Goal: Task Accomplishment & Management: Manage account settings

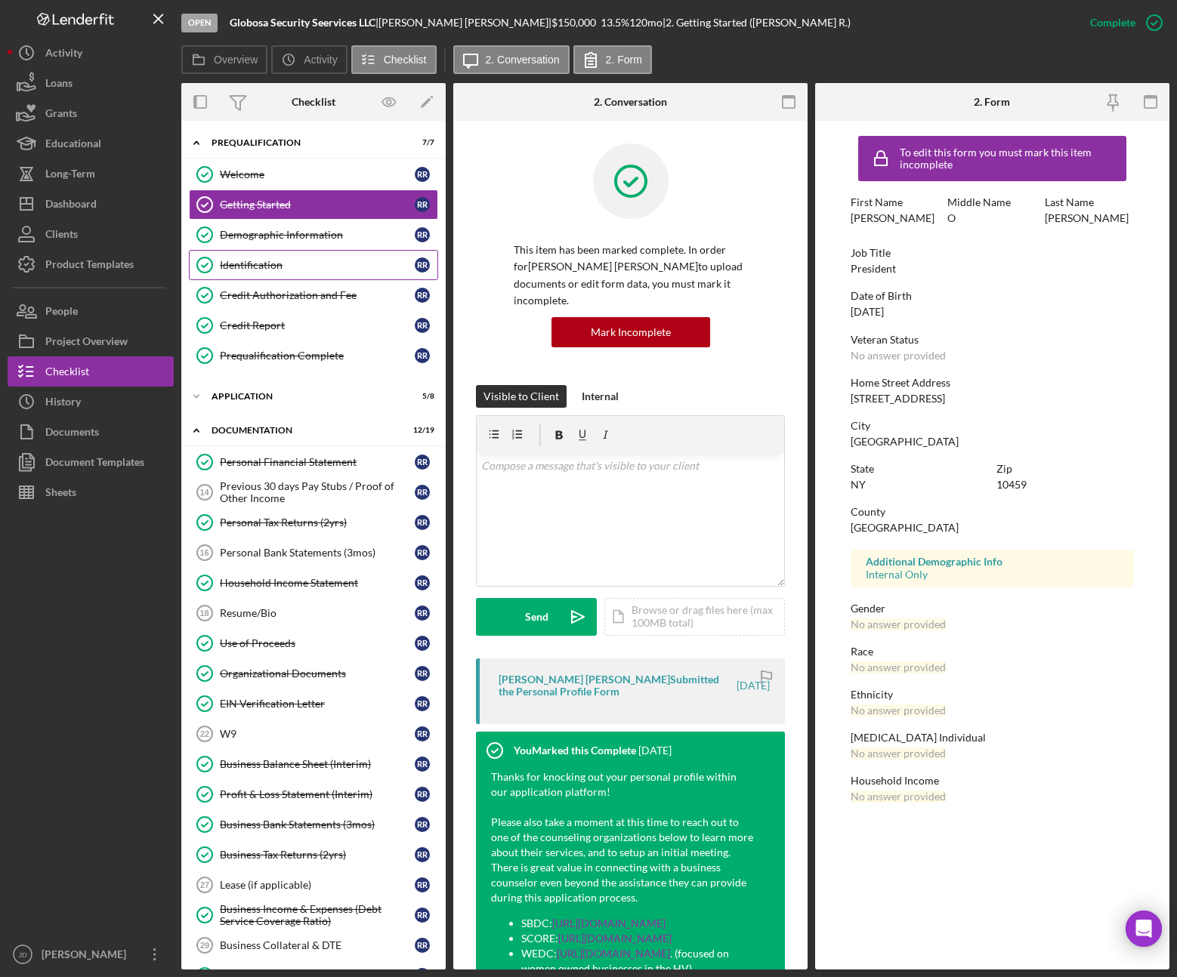
click at [248, 266] on div "Identification" at bounding box center [317, 265] width 195 height 12
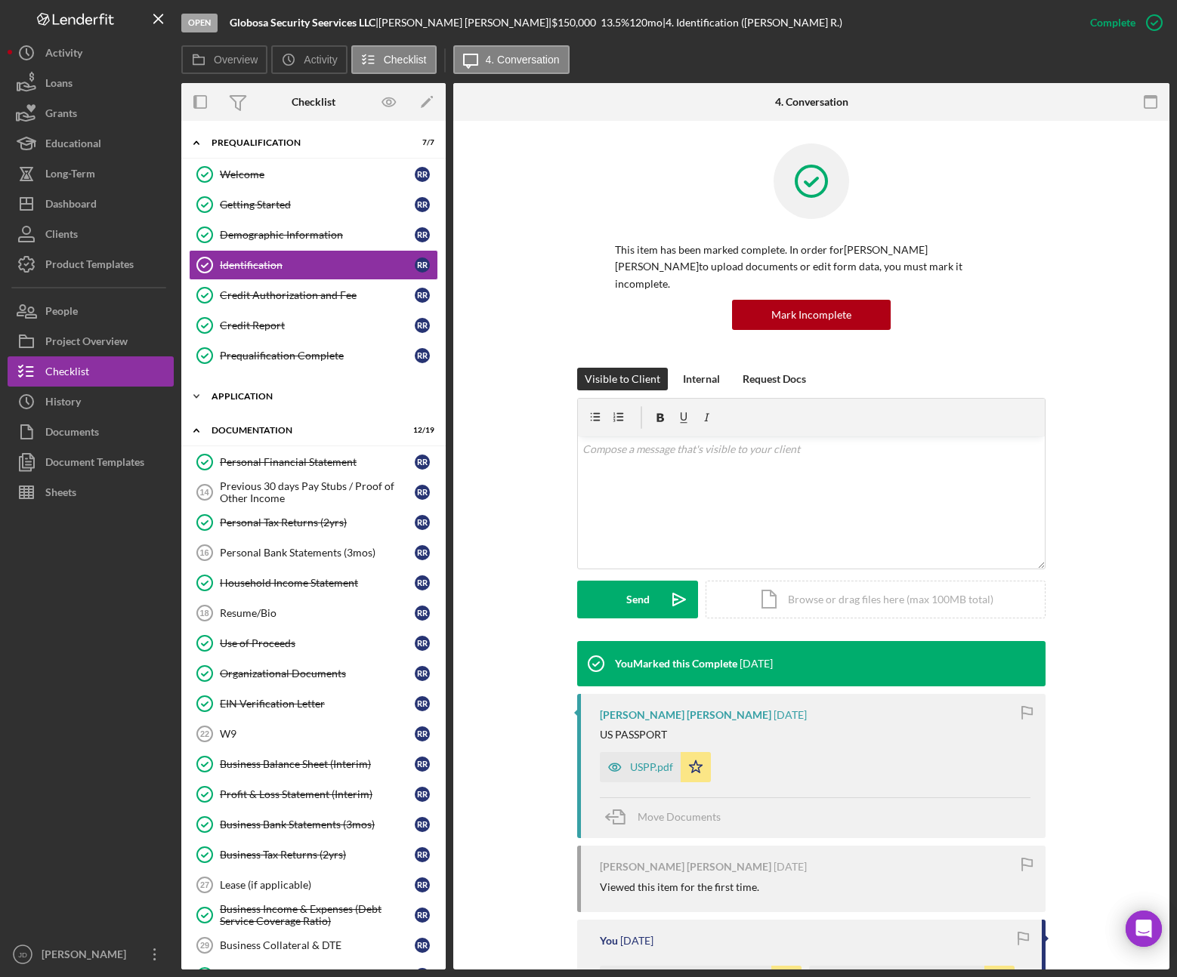
click at [196, 397] on polyline at bounding box center [196, 396] width 5 height 3
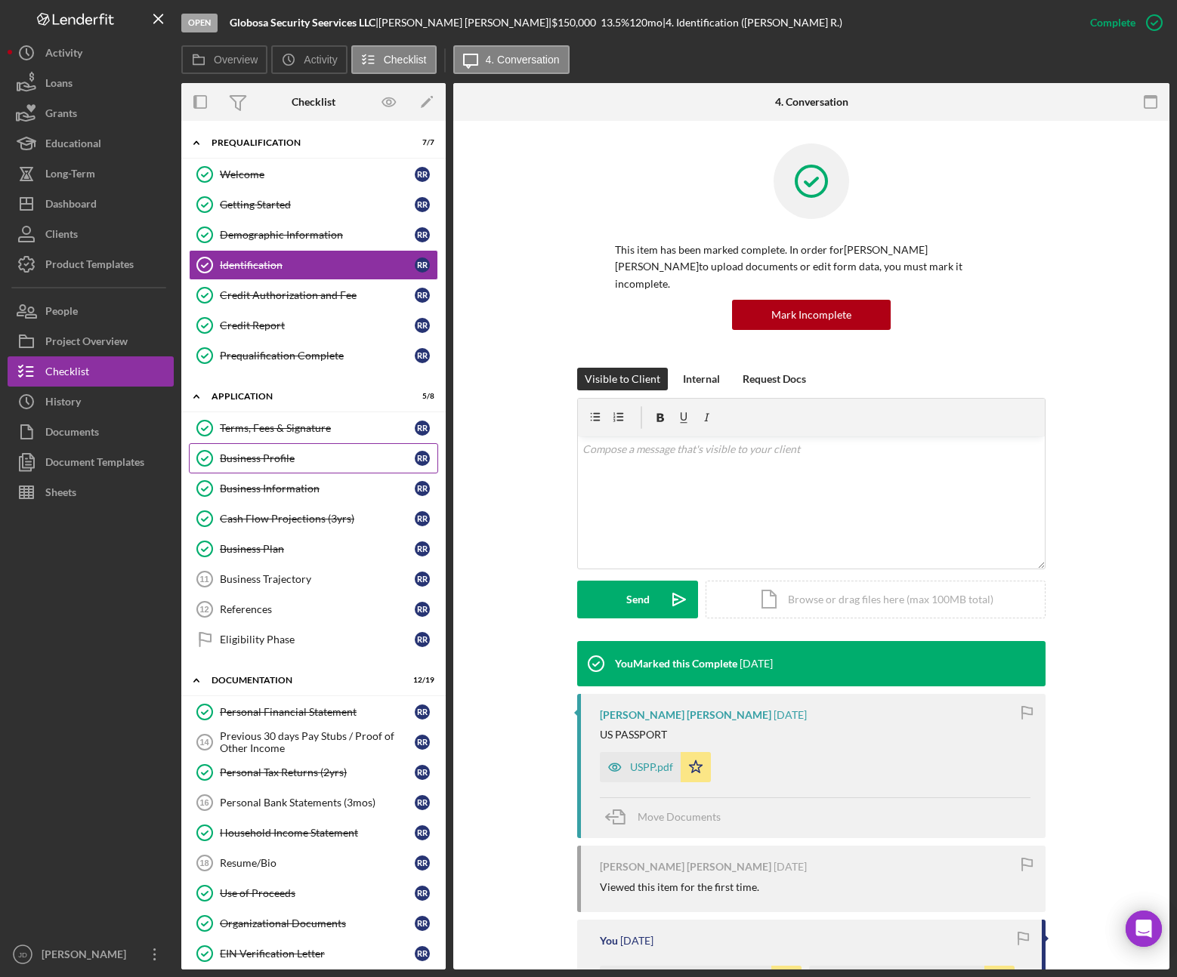
click at [267, 458] on div "Business Profile" at bounding box center [317, 458] width 195 height 12
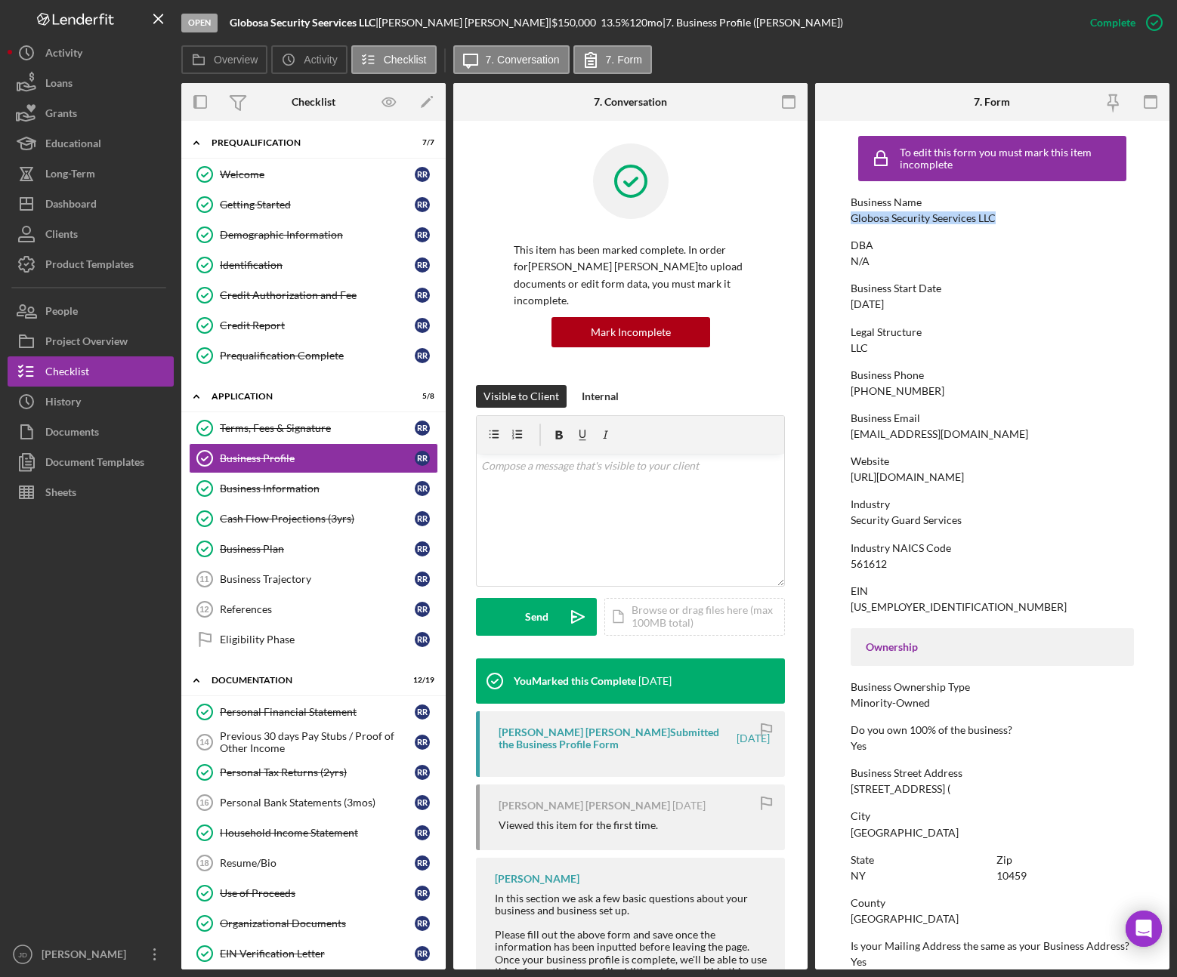
drag, startPoint x: 991, startPoint y: 217, endPoint x: 849, endPoint y: 224, distance: 142.9
click at [849, 224] on form "To edit this form you must mark this item incomplete Business Name Globosa Secu…" at bounding box center [992, 545] width 354 height 849
click at [872, 316] on div "To edit this form you must mark this item incomplete Business Name Globosa Secu…" at bounding box center [991, 690] width 283 height 1124
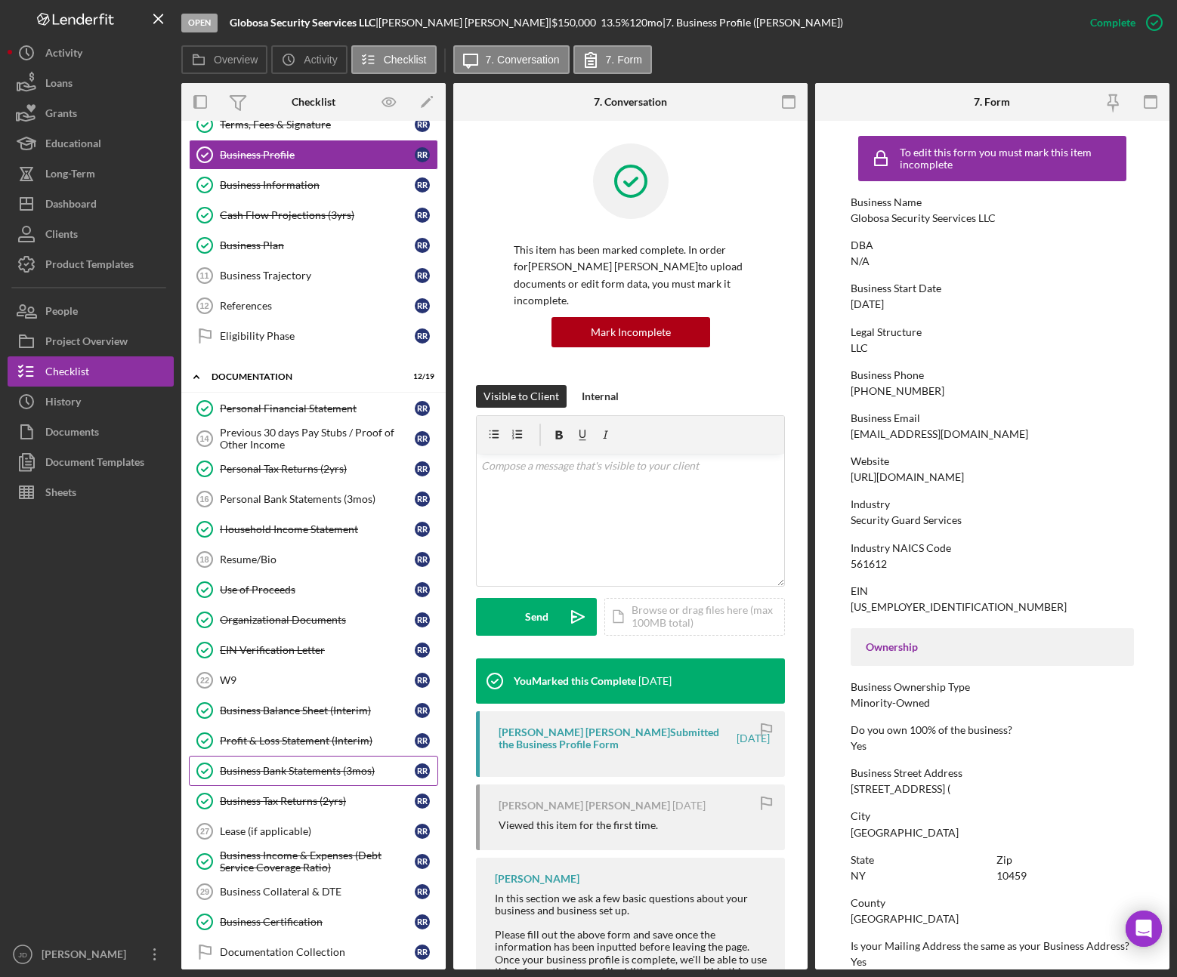
scroll to position [304, 0]
click at [258, 618] on div "Organizational Documents" at bounding box center [317, 619] width 195 height 12
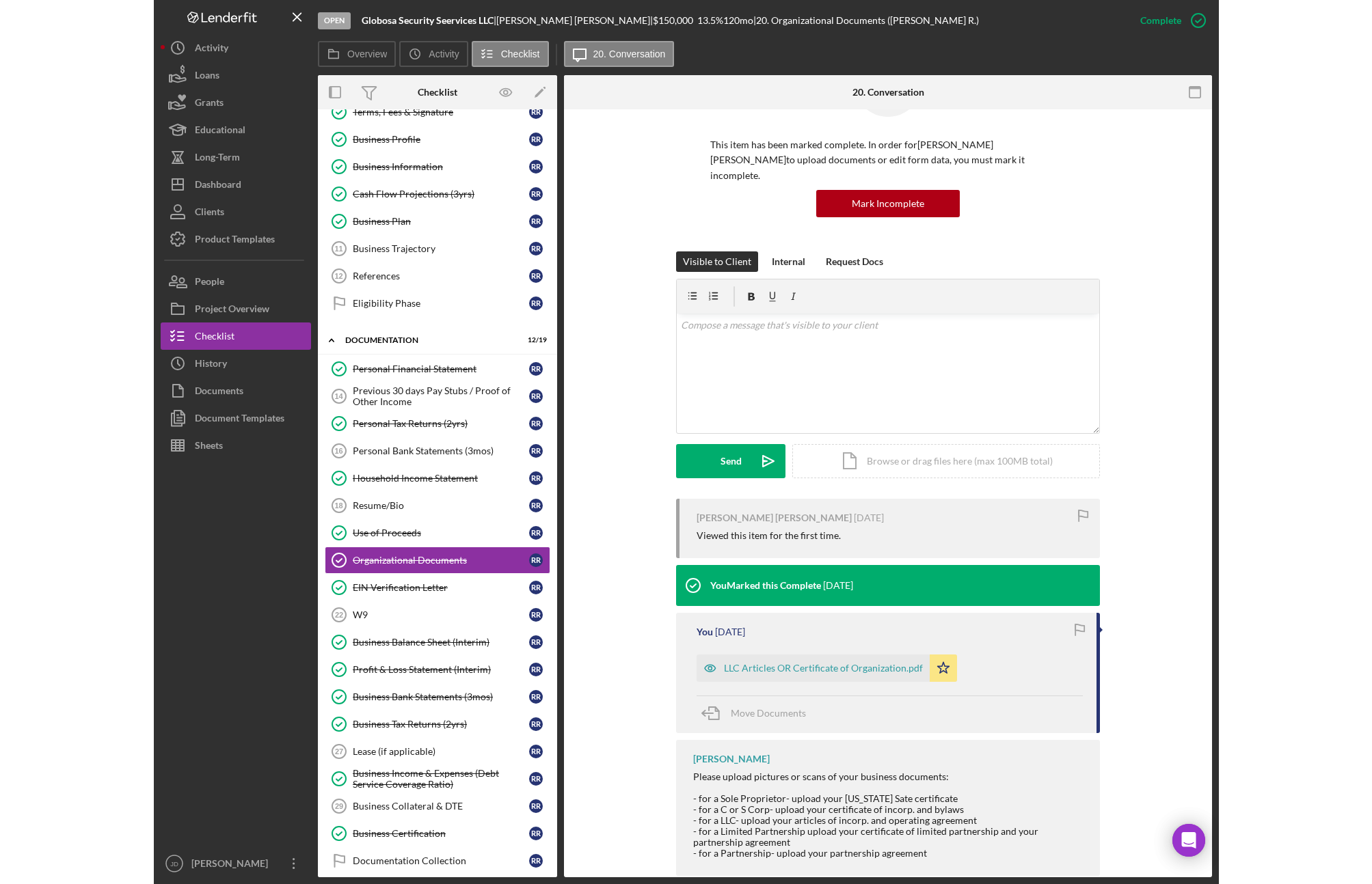
scroll to position [92, 0]
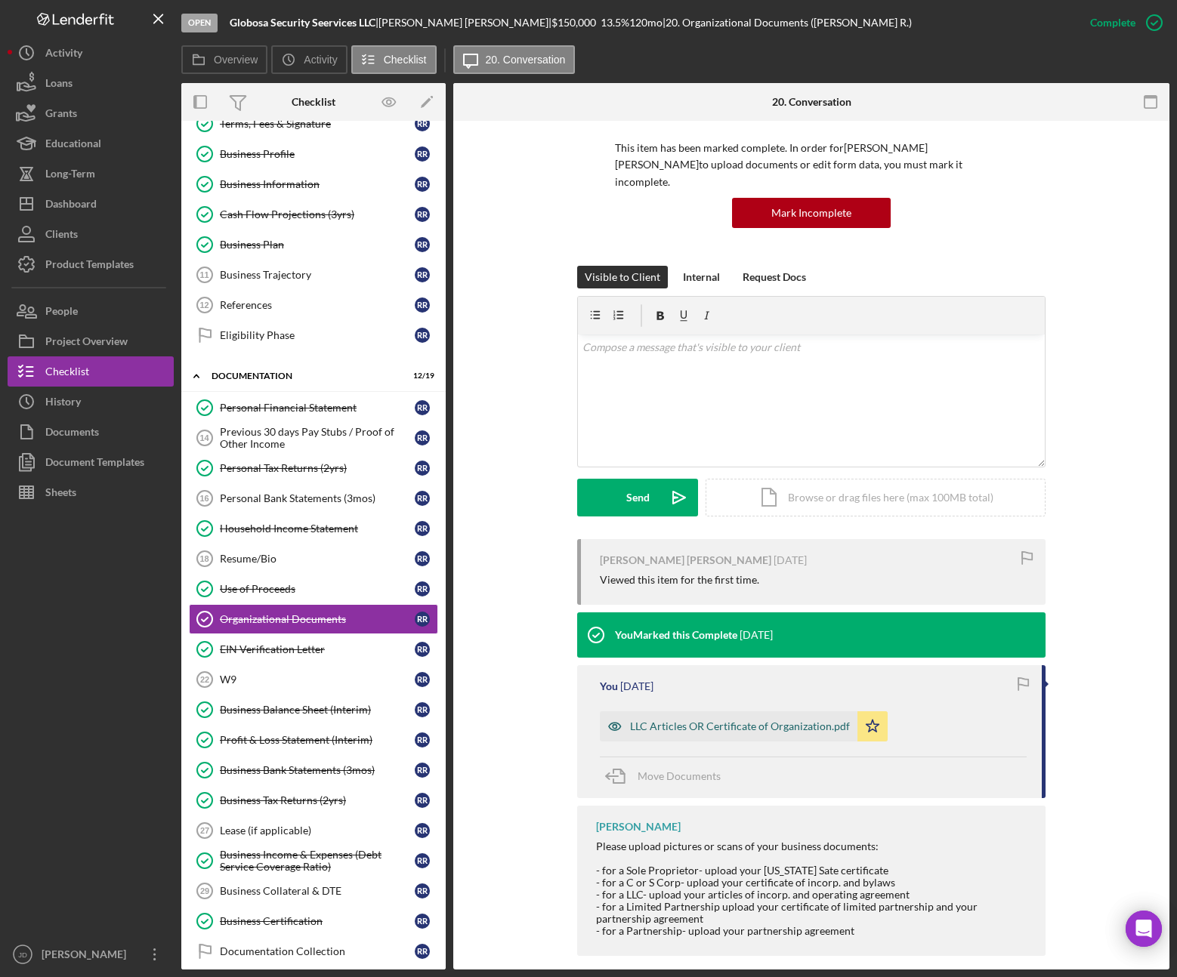
click at [748, 720] on div "LLC Articles OR Certificate of Organization.pdf" at bounding box center [740, 726] width 220 height 12
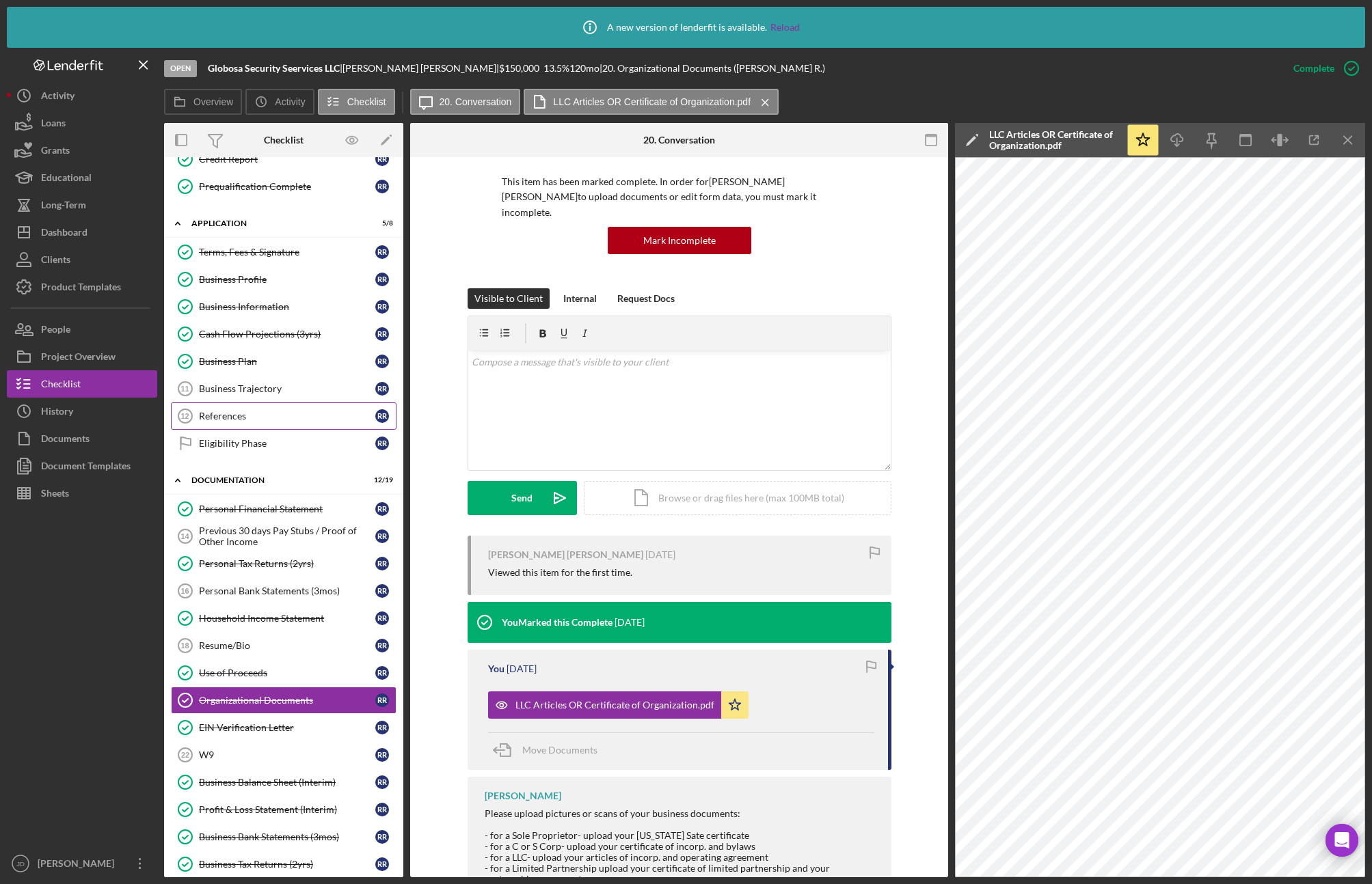
scroll to position [0, 0]
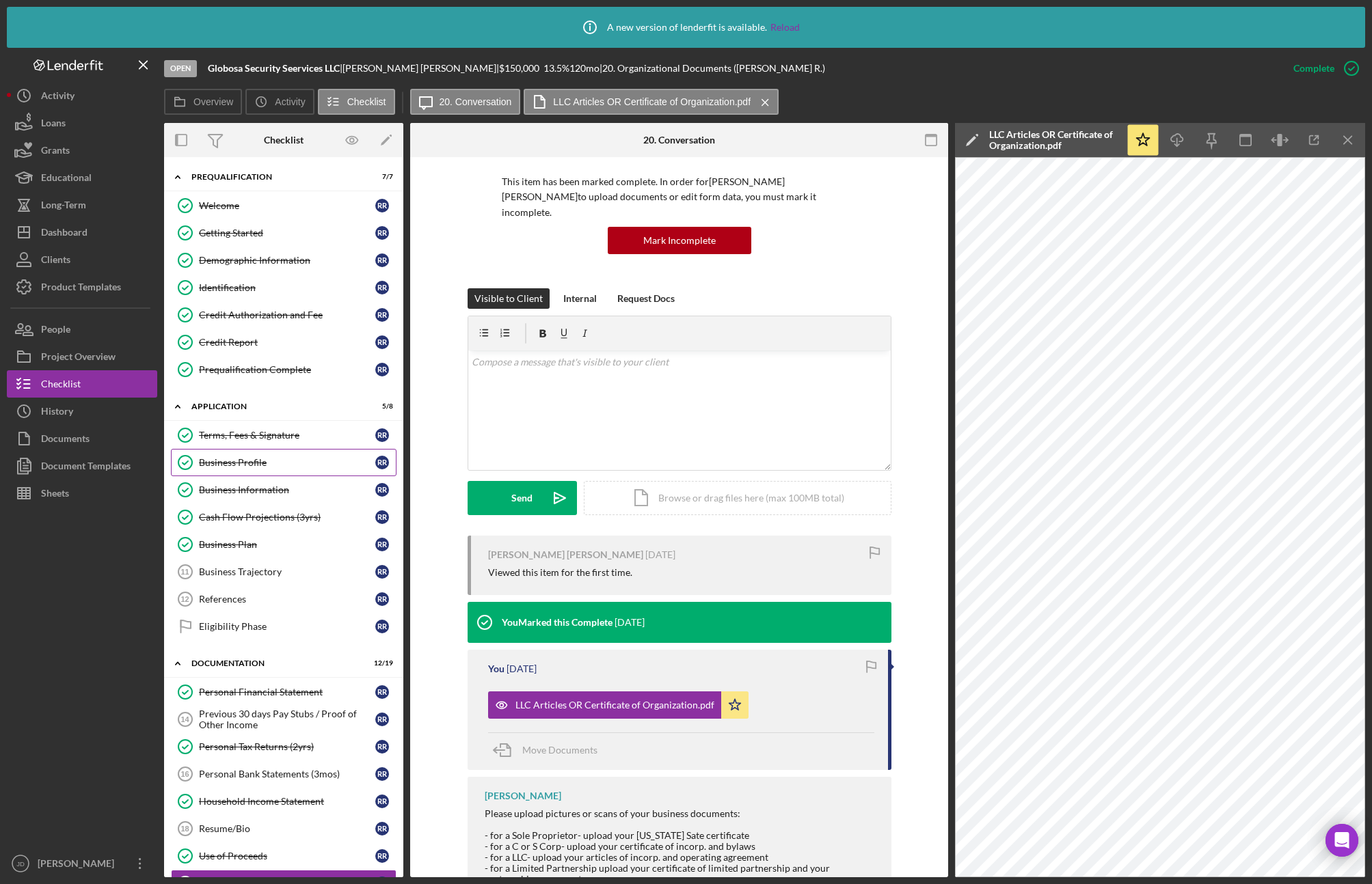
click at [252, 461] on div "Business Profile" at bounding box center [287, 462] width 176 height 11
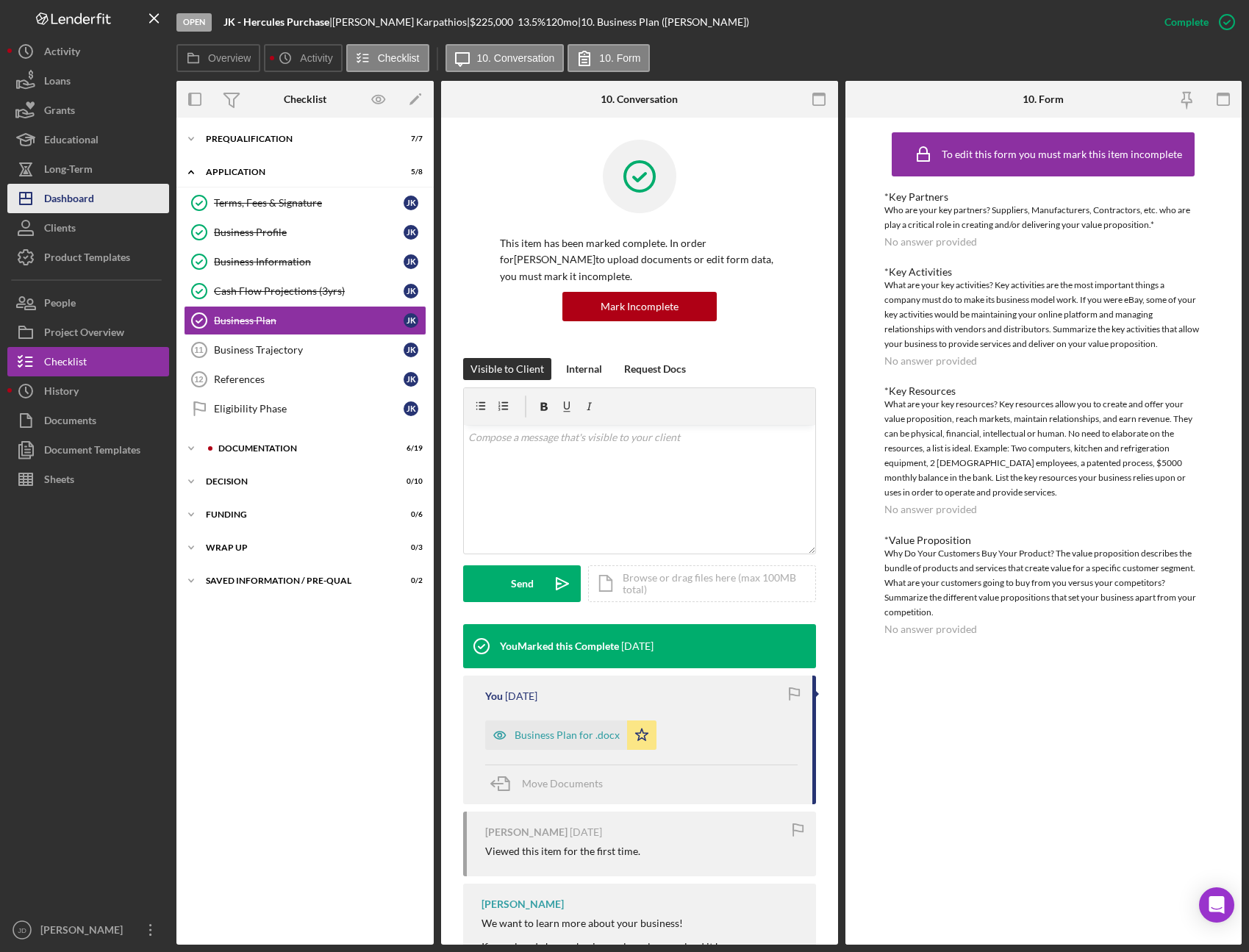
click at [73, 203] on div "Dashboard" at bounding box center [68, 201] width 50 height 33
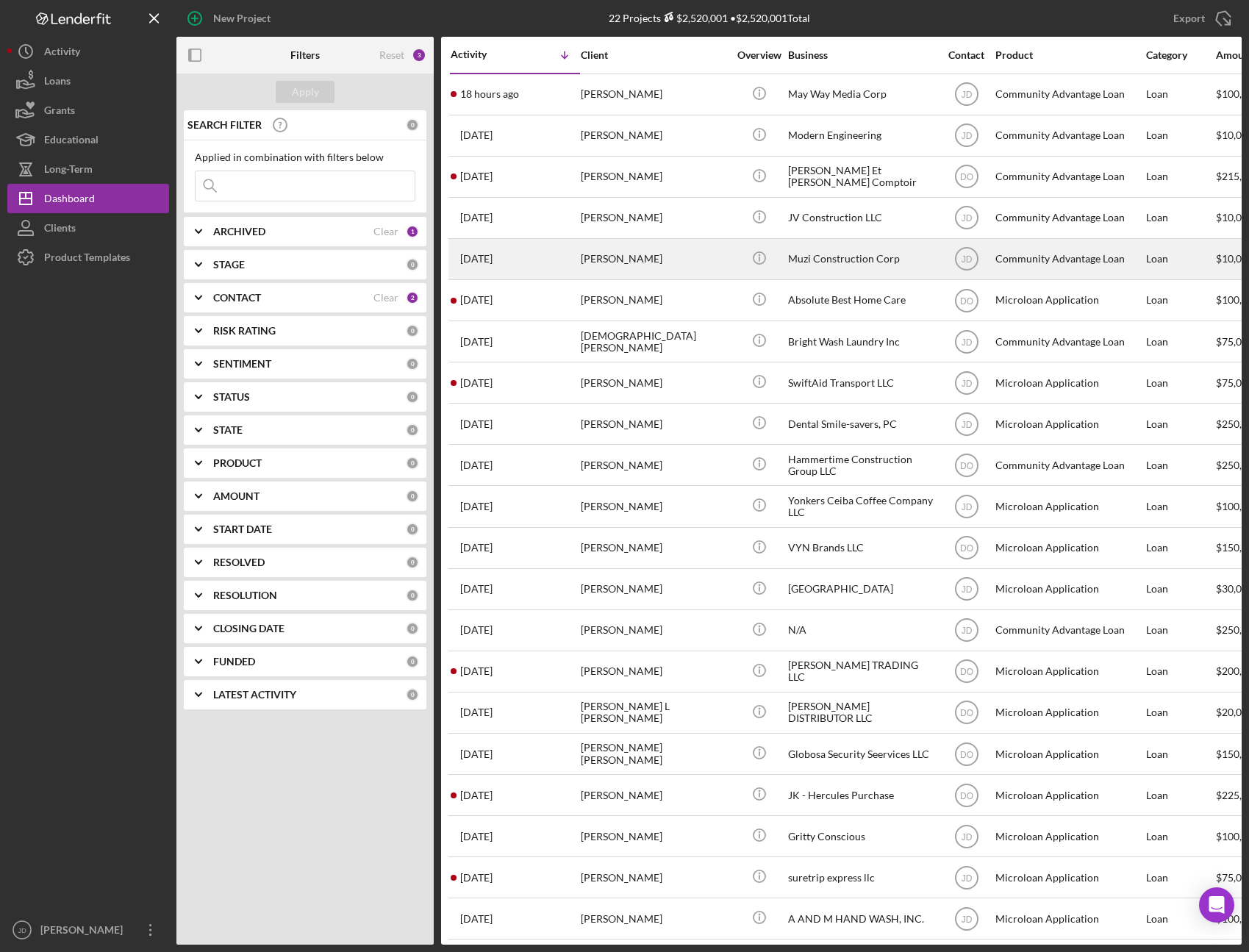
click at [626, 260] on div "[PERSON_NAME]" at bounding box center [654, 259] width 147 height 39
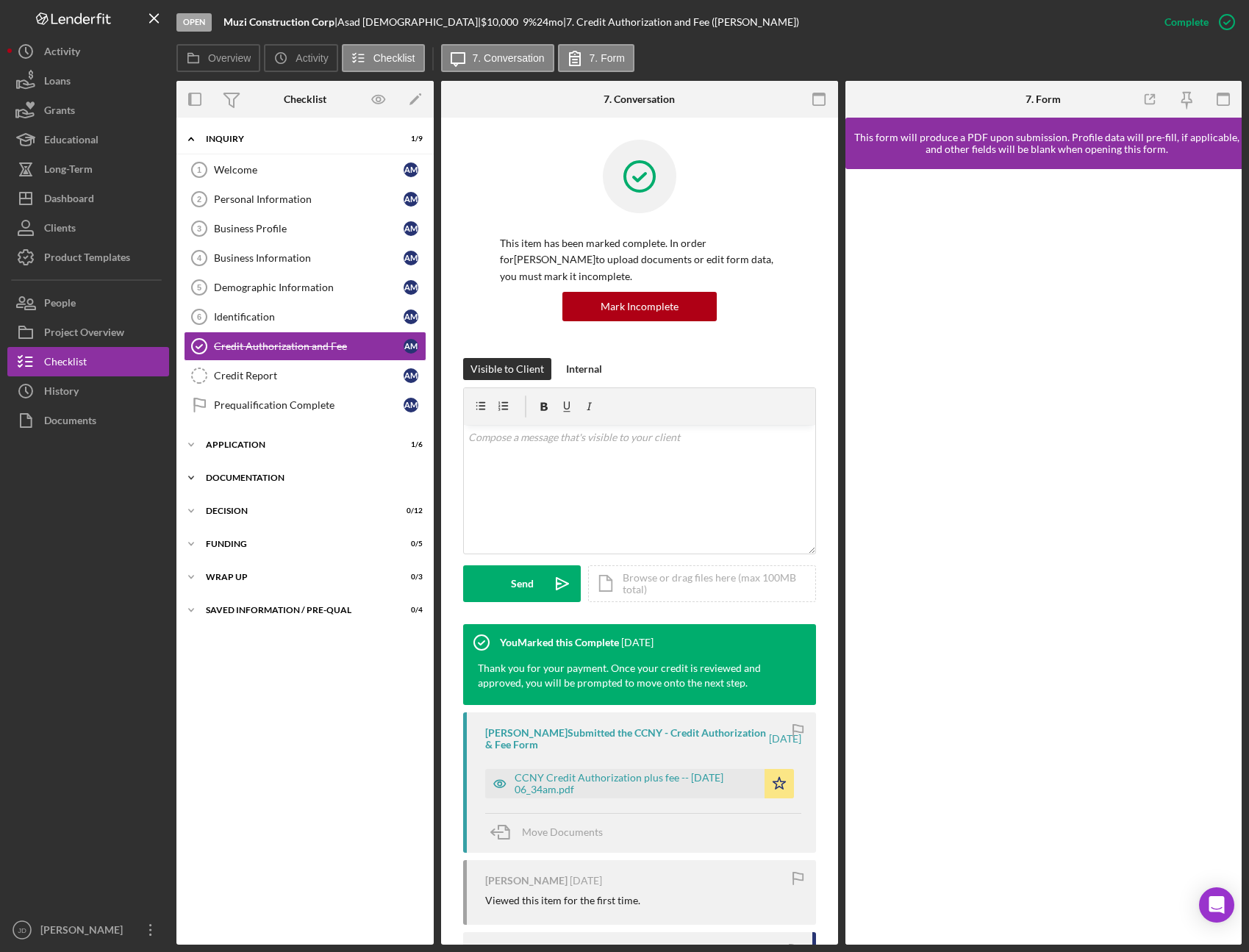
click at [188, 472] on icon "Icon/Expander" at bounding box center [191, 478] width 29 height 29
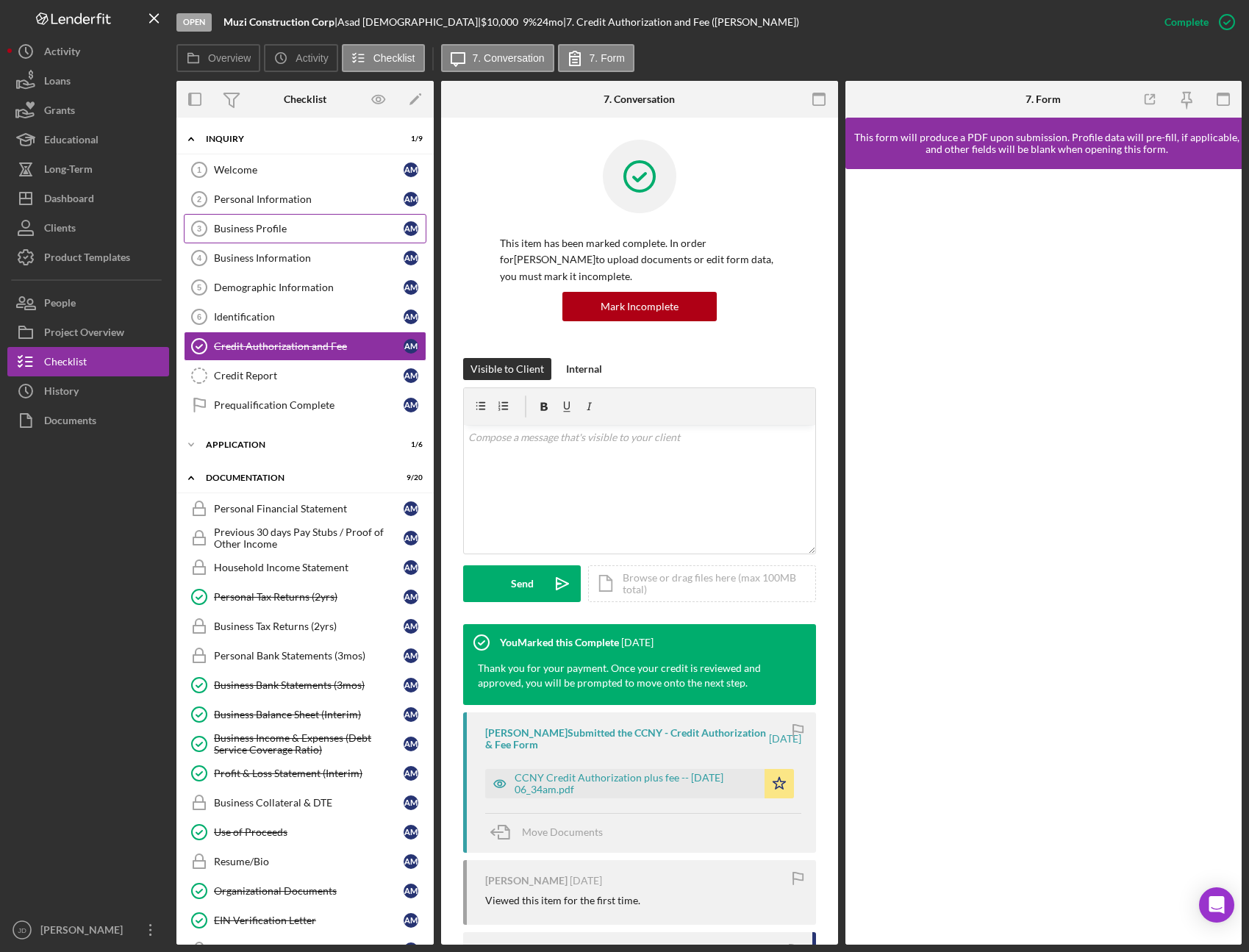
click at [249, 226] on div "Business Profile" at bounding box center [309, 229] width 190 height 12
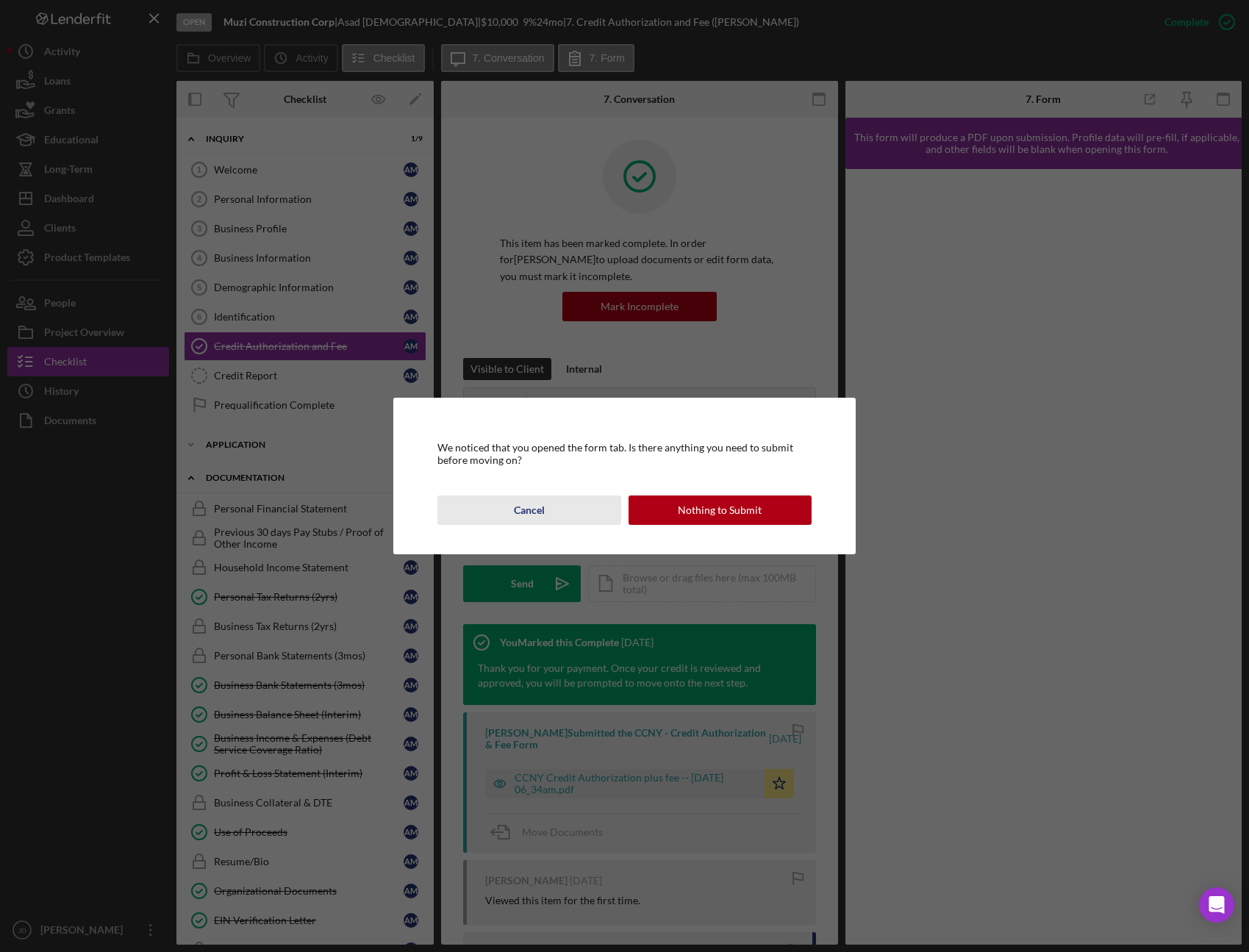
click at [518, 510] on div "Cancel" at bounding box center [530, 510] width 31 height 29
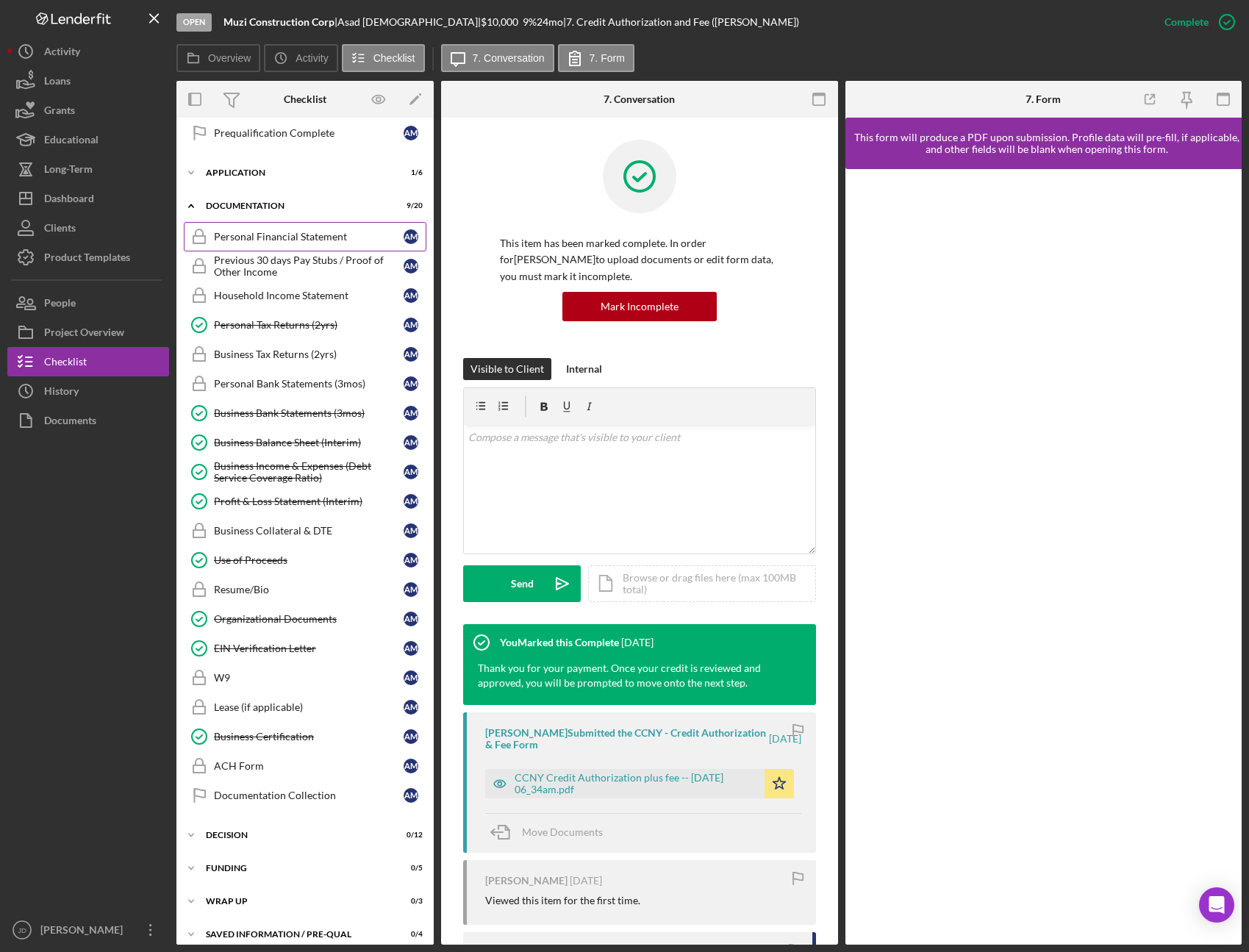
scroll to position [282, 0]
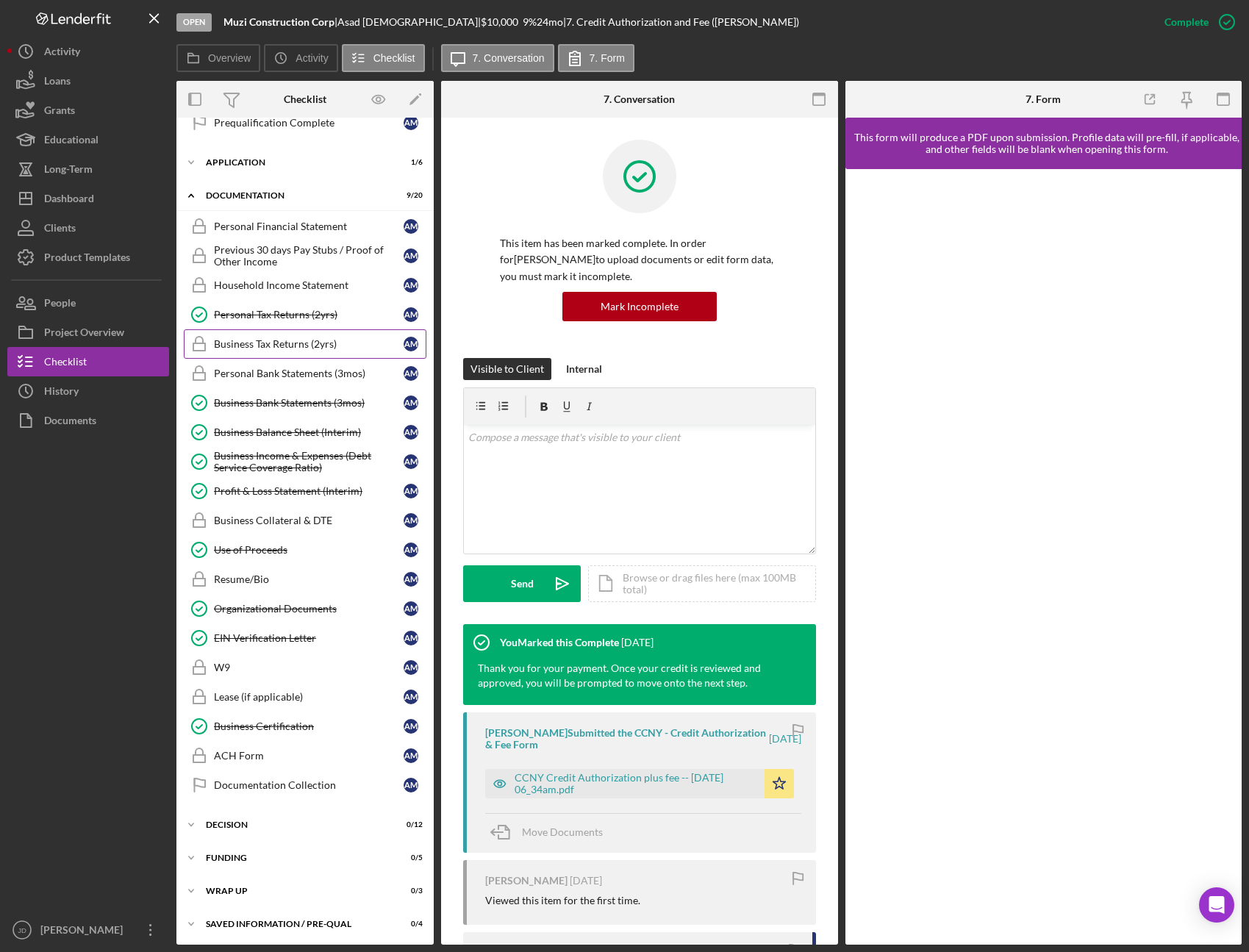
click at [275, 345] on div "Business Tax Returns (2yrs)" at bounding box center [309, 344] width 190 height 12
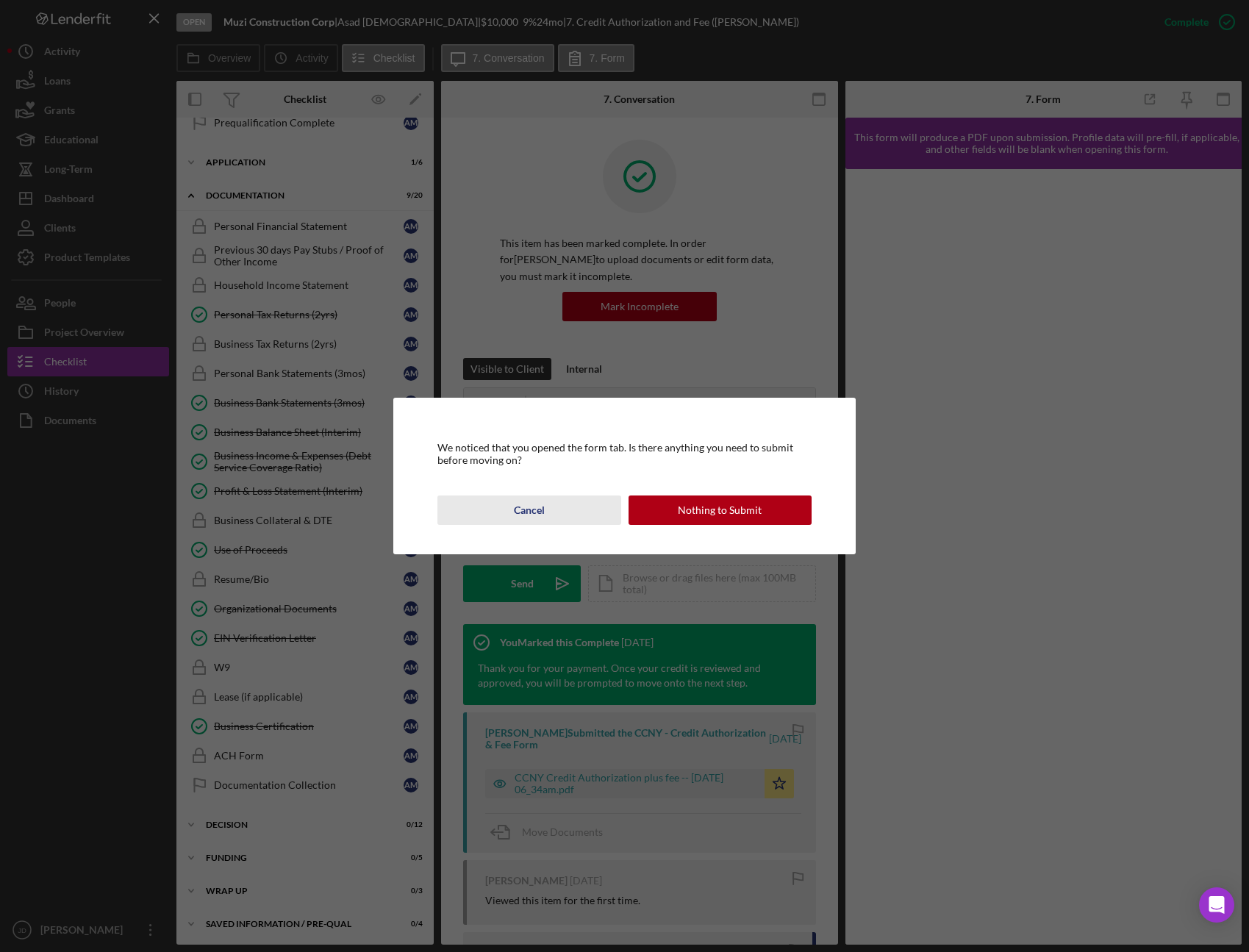
click at [534, 513] on div "Cancel" at bounding box center [530, 510] width 31 height 29
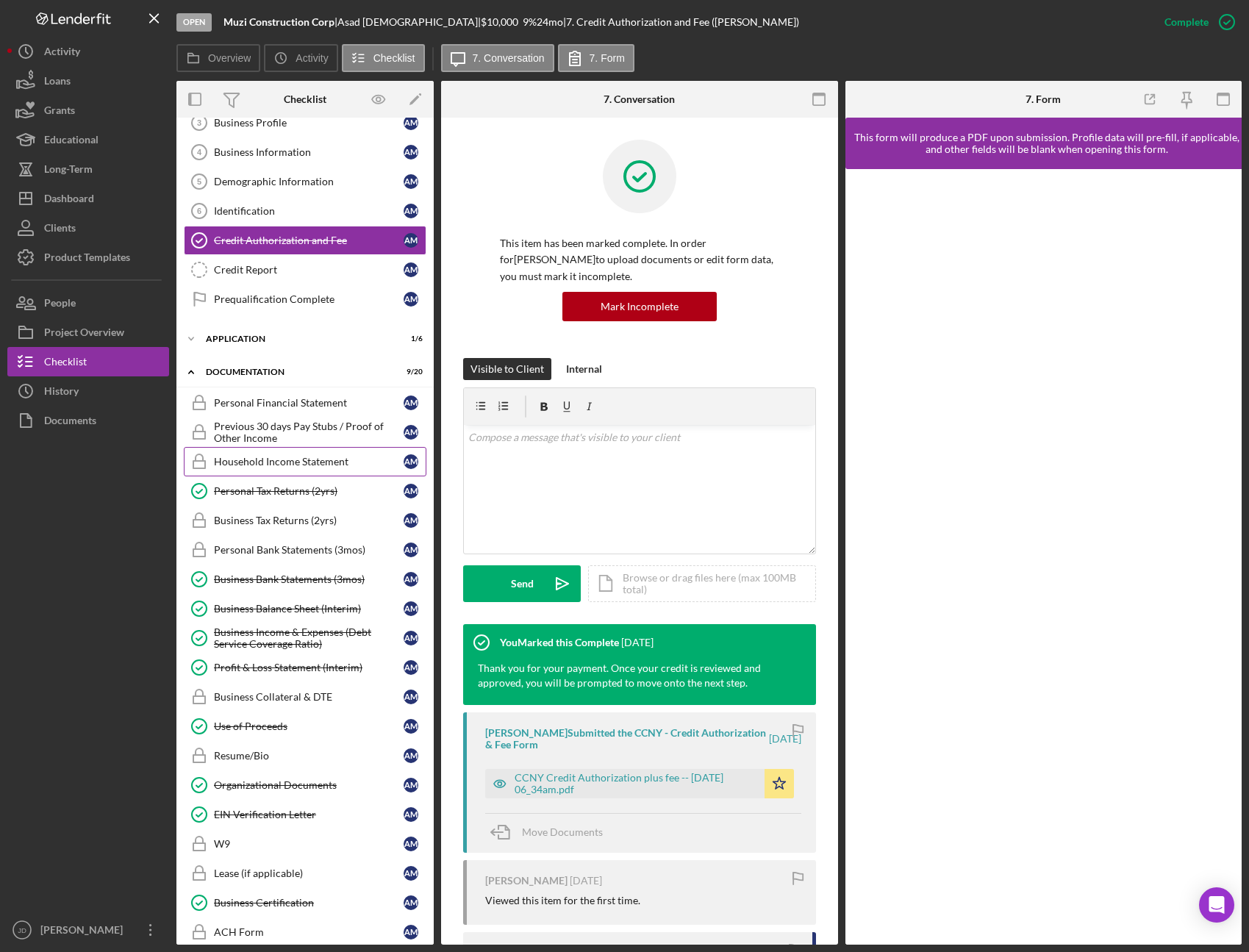
scroll to position [55, 0]
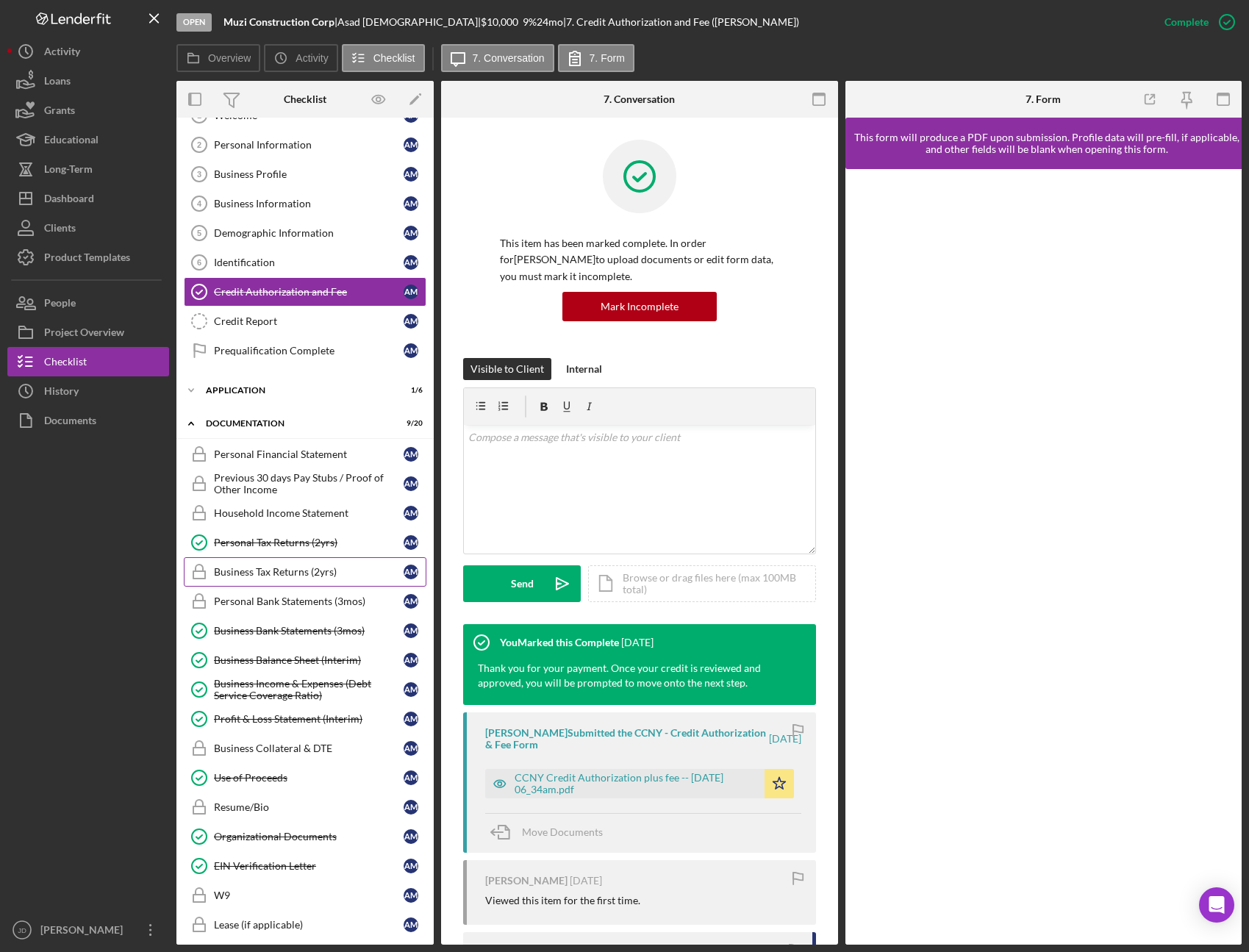
click at [256, 571] on div "Business Tax Returns (2yrs)" at bounding box center [309, 571] width 190 height 12
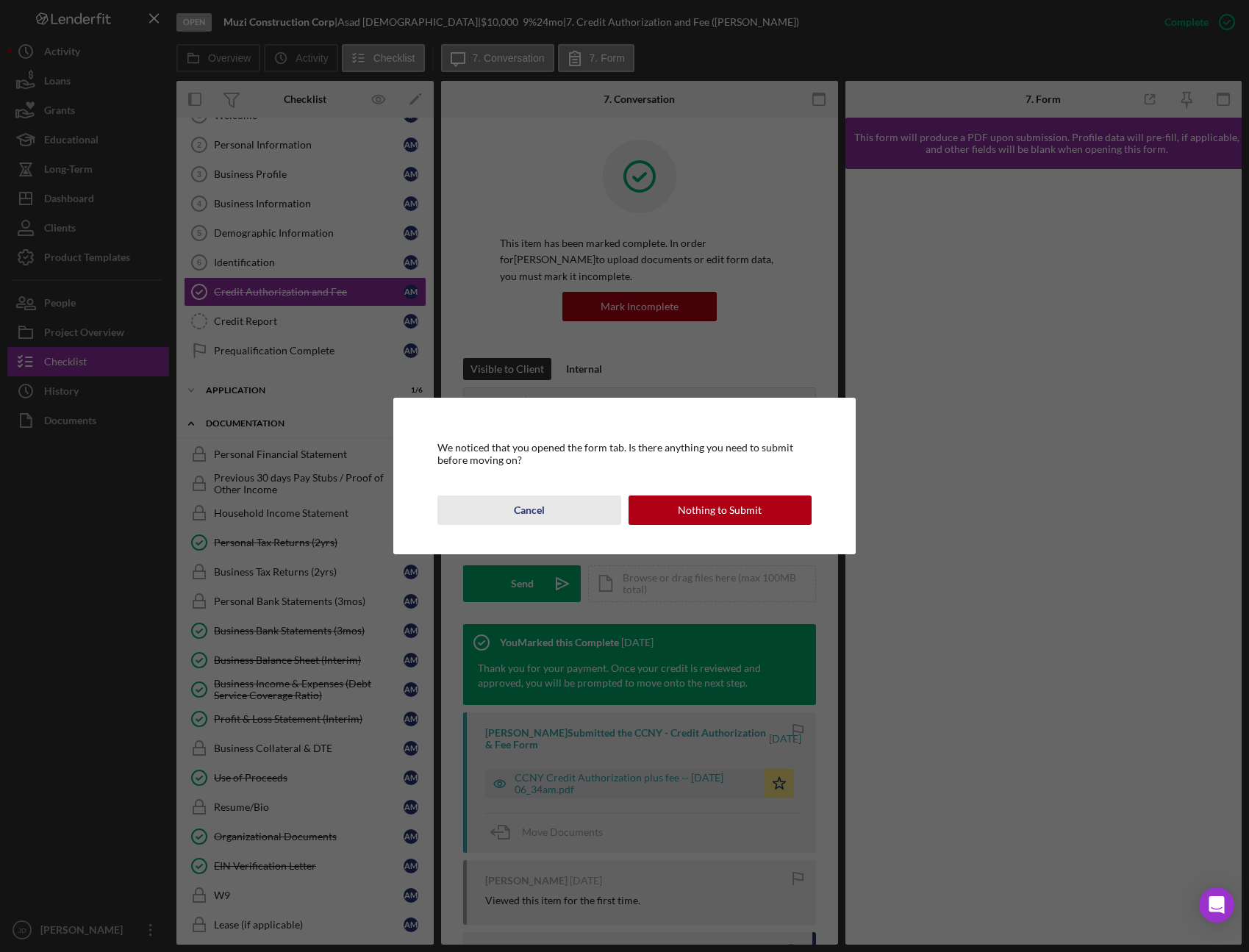
click at [530, 510] on div "Cancel" at bounding box center [530, 510] width 31 height 29
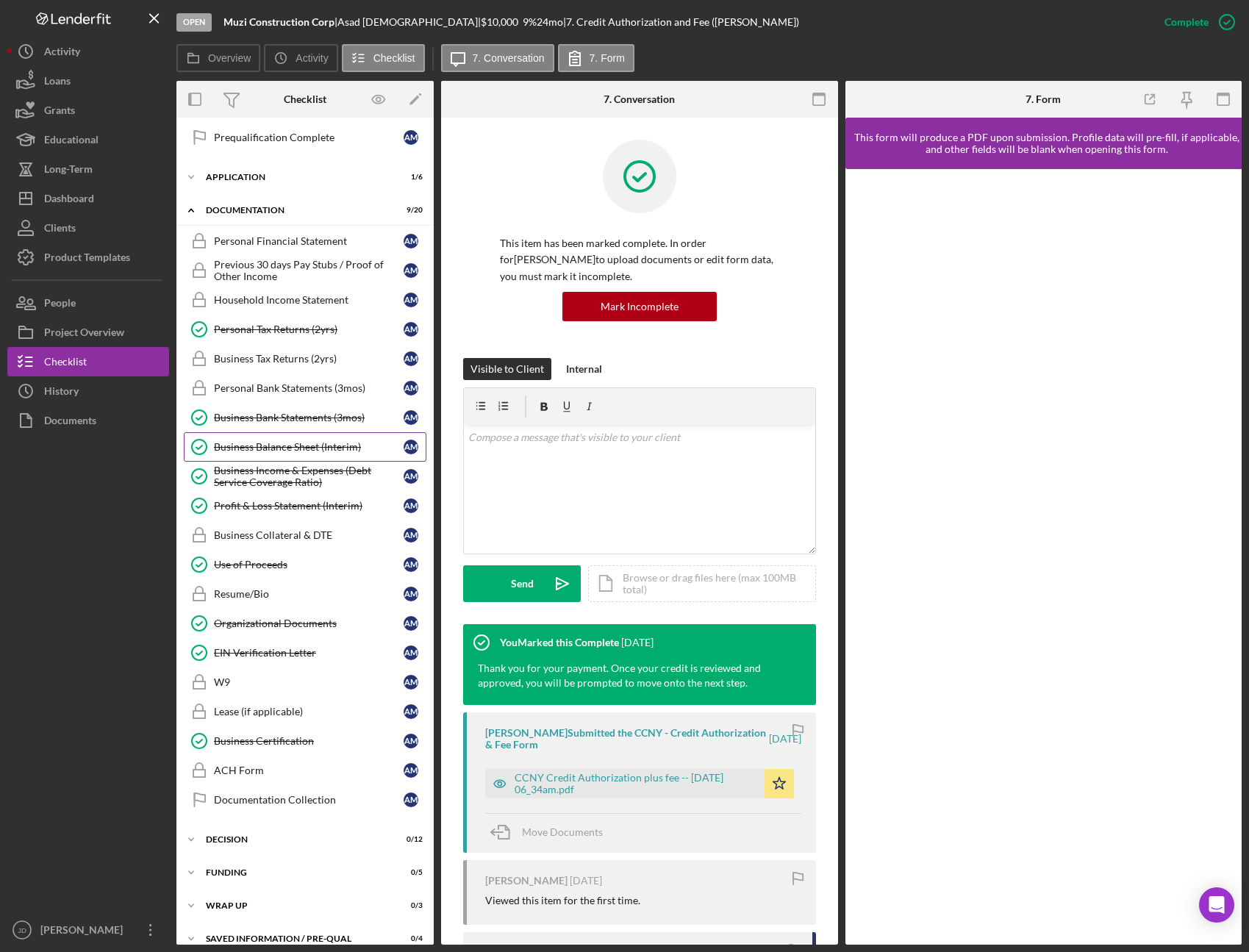
scroll to position [272, 0]
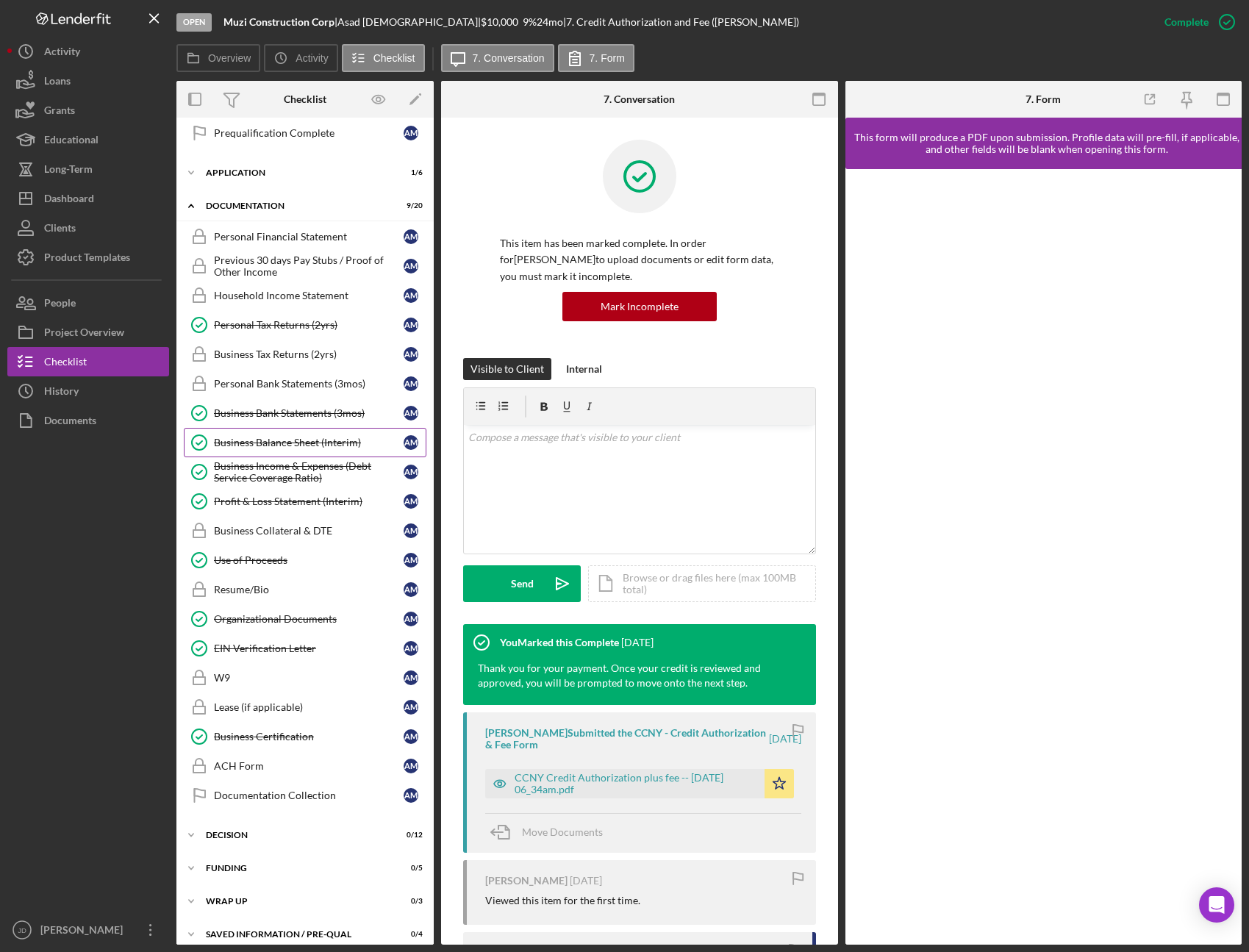
click at [276, 446] on div "Business Balance Sheet (Interim)" at bounding box center [309, 443] width 190 height 12
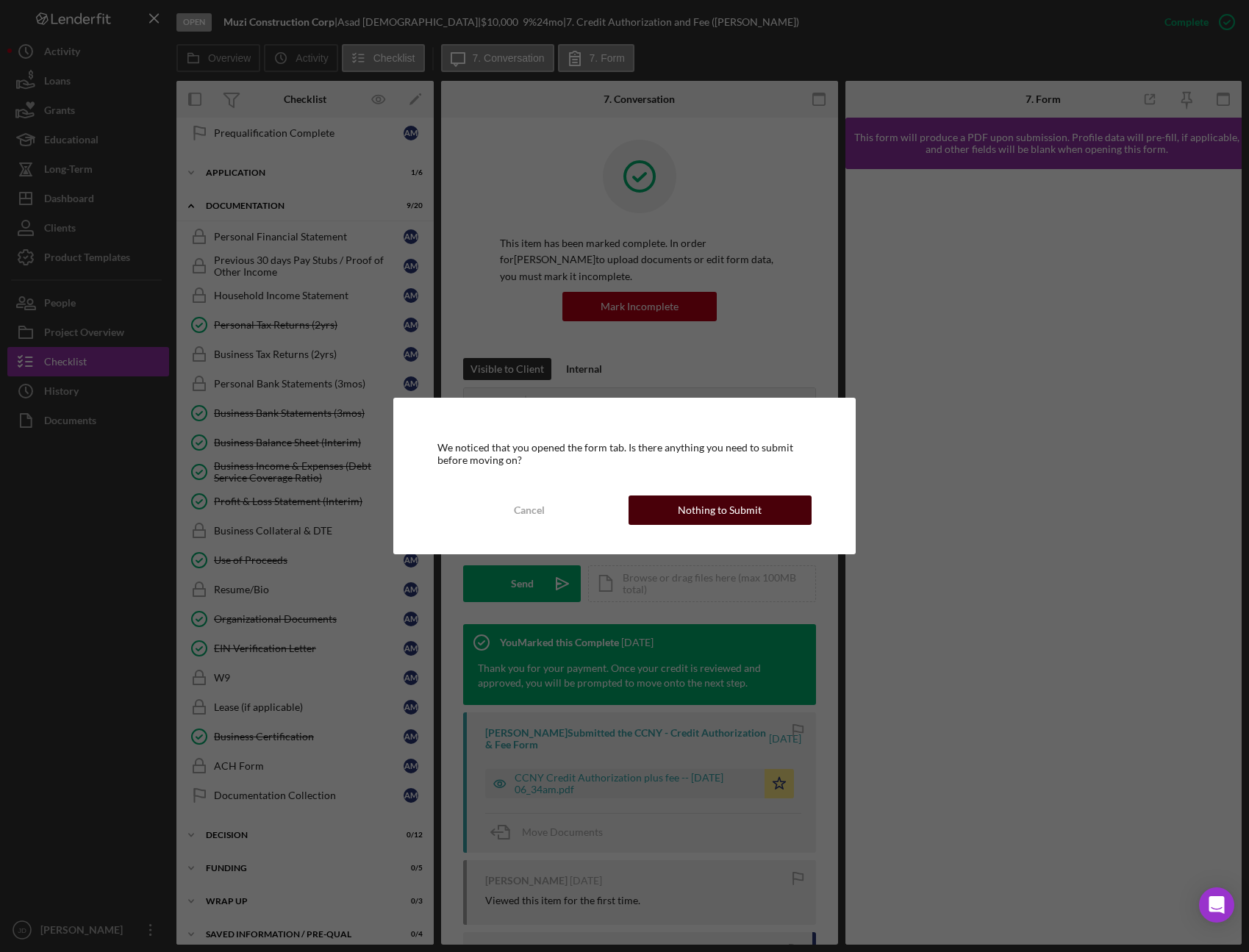
click at [692, 510] on div "Nothing to Submit" at bounding box center [719, 510] width 84 height 29
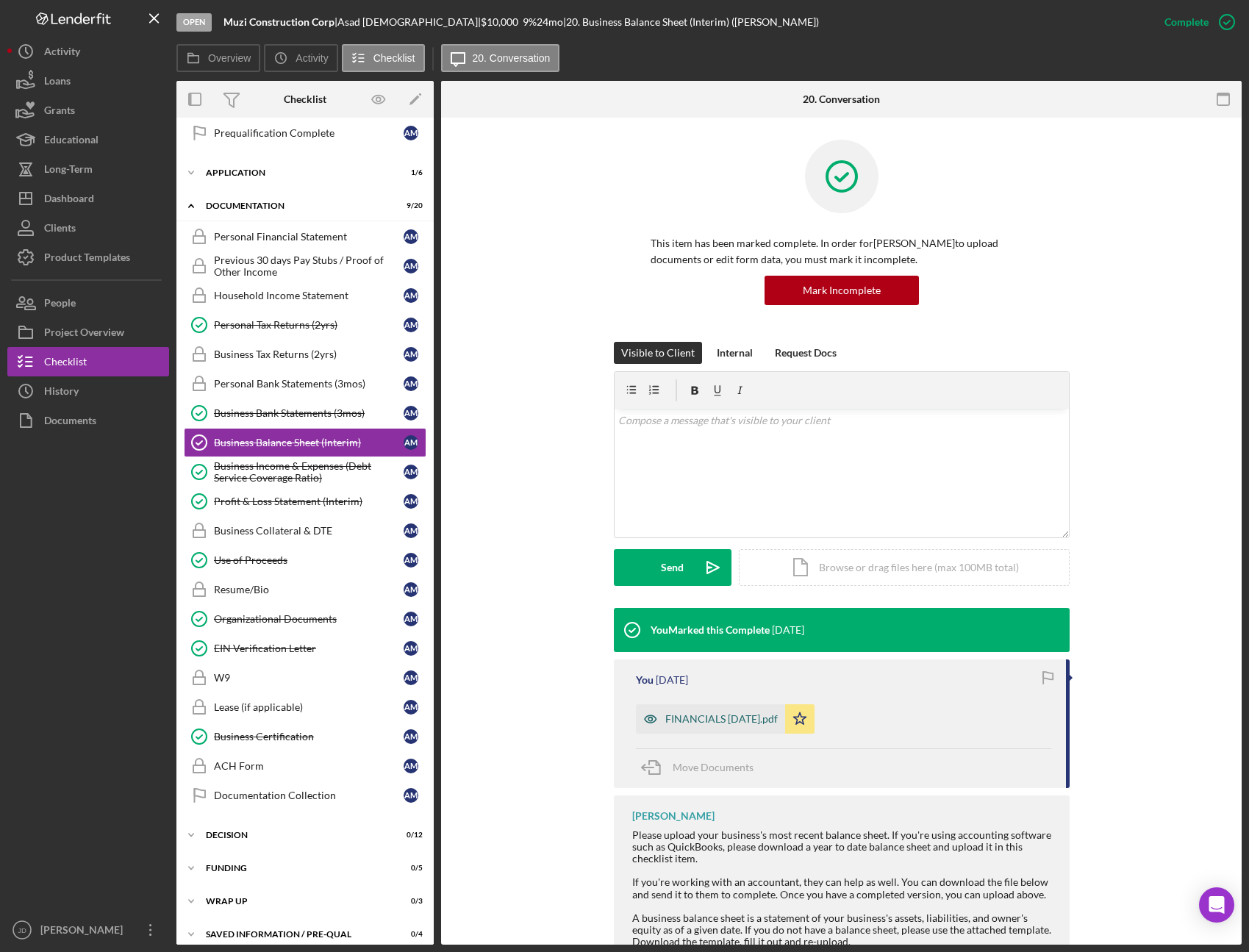
click at [732, 718] on div "FINANCIALS [DATE].pdf" at bounding box center [721, 718] width 113 height 12
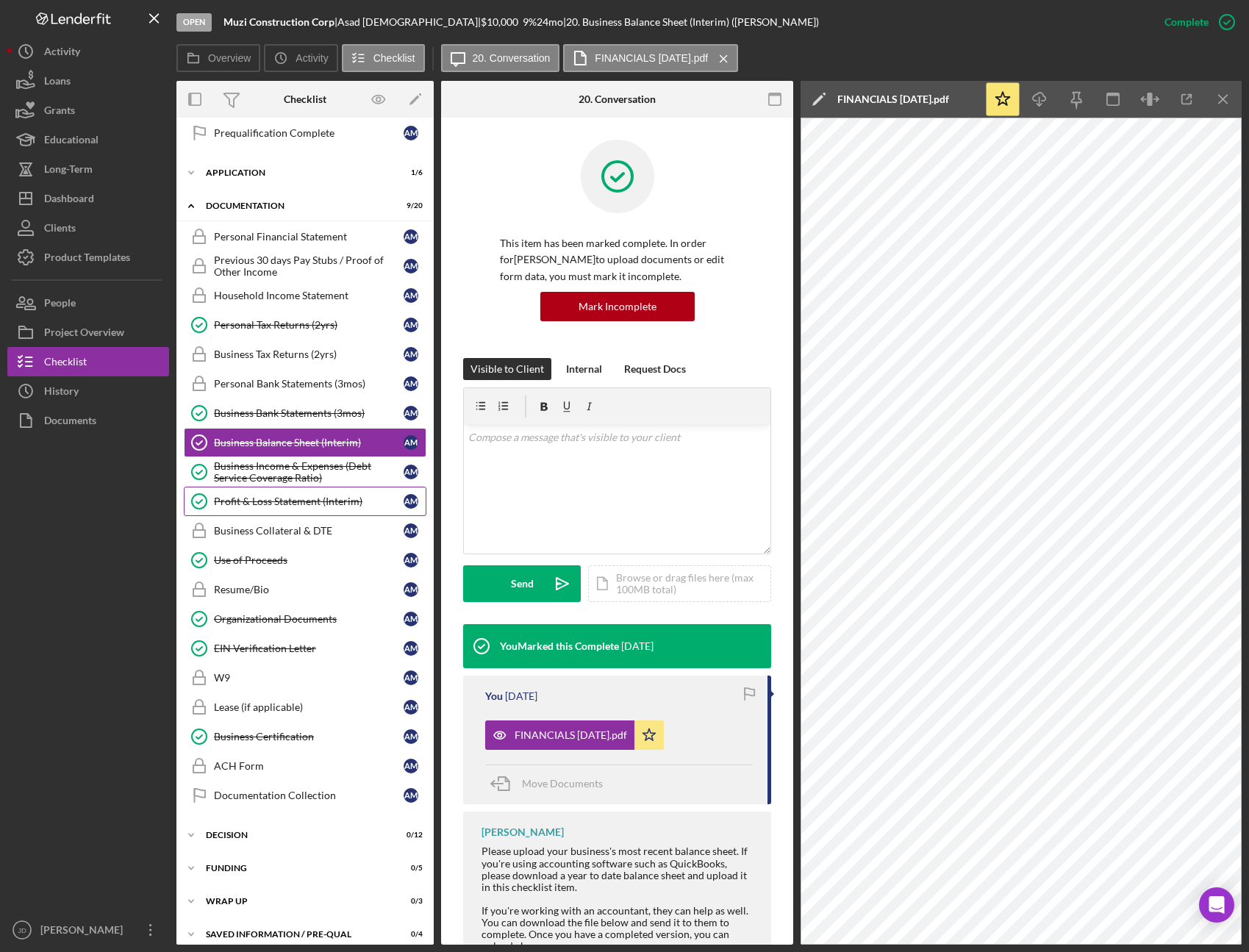
click at [278, 504] on div "Profit & Loss Statement (Interim)" at bounding box center [309, 501] width 190 height 12
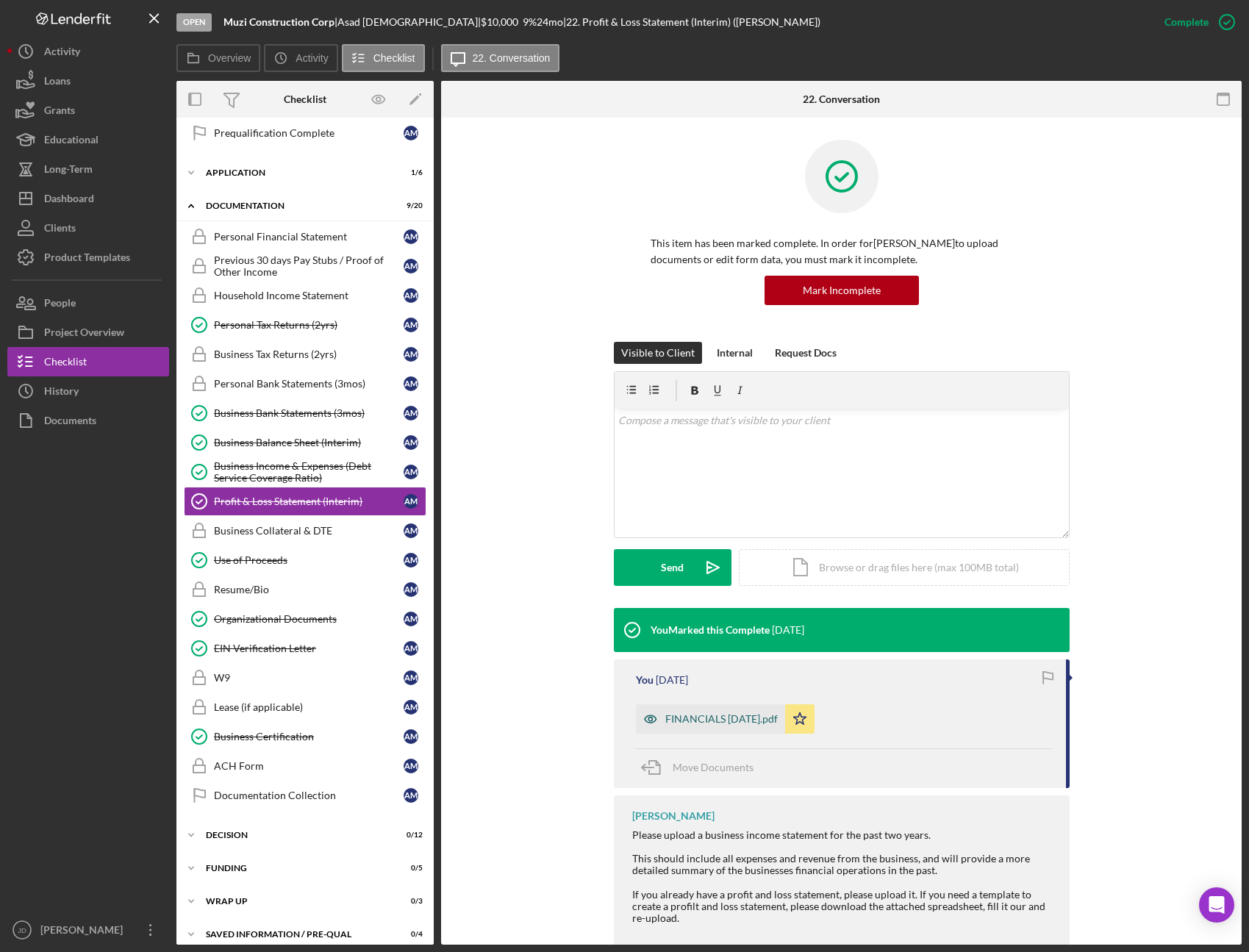
click at [764, 715] on div "FINANCIALS [DATE].pdf" at bounding box center [721, 718] width 113 height 12
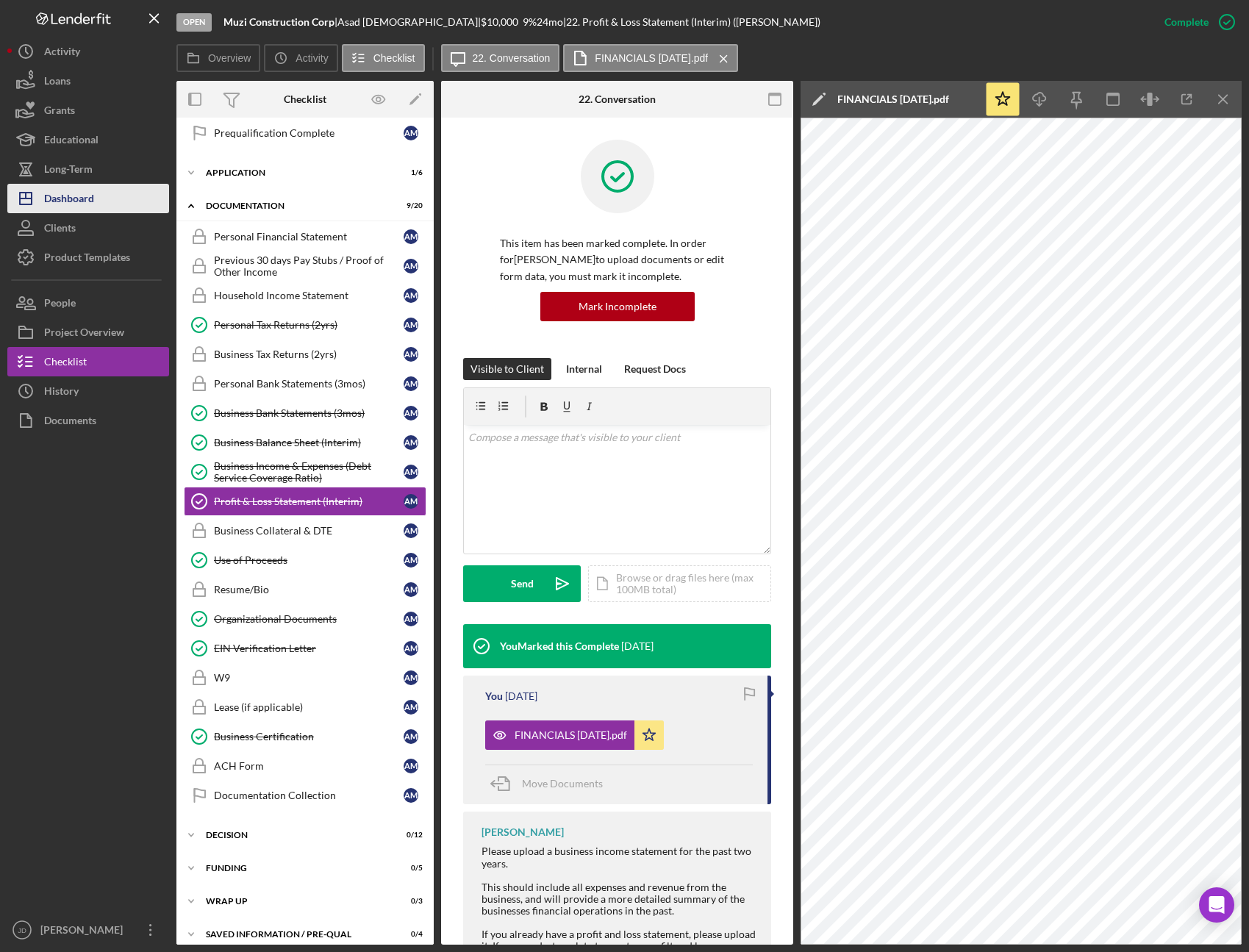
click at [74, 203] on div "Dashboard" at bounding box center [68, 201] width 50 height 33
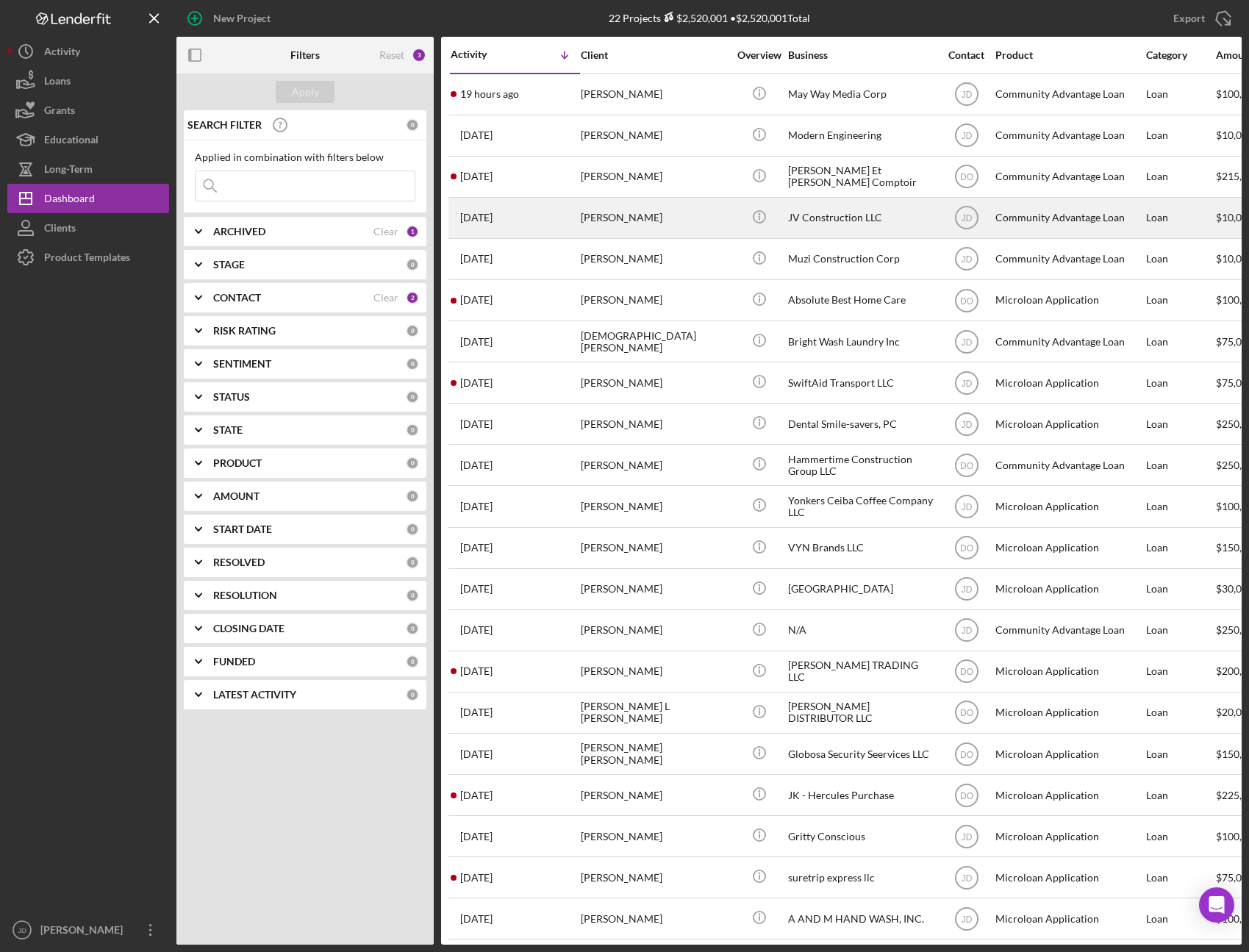
click at [830, 220] on div "JV Construction LLC" at bounding box center [862, 218] width 147 height 39
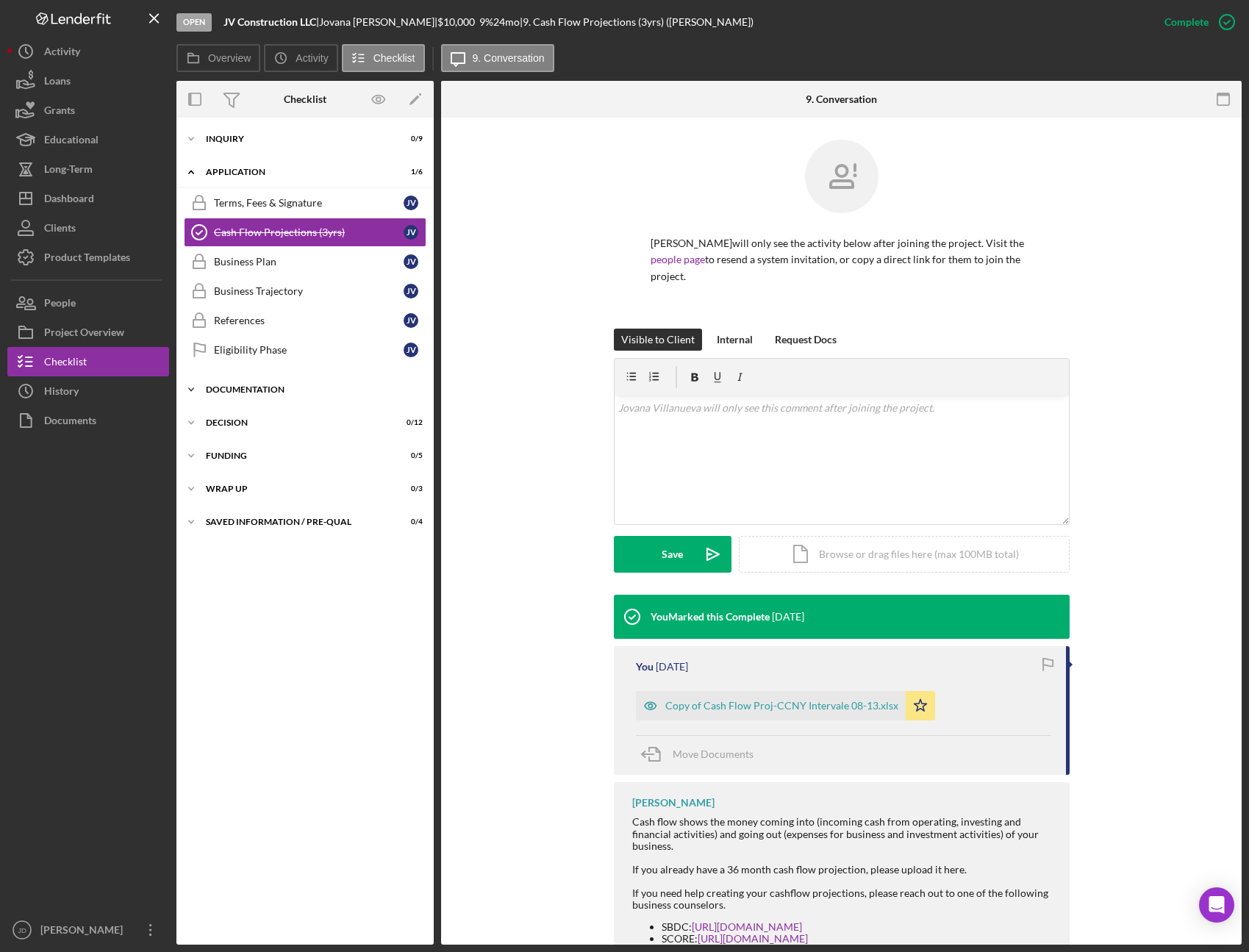
click at [190, 385] on icon "Icon/Expander" at bounding box center [191, 389] width 29 height 29
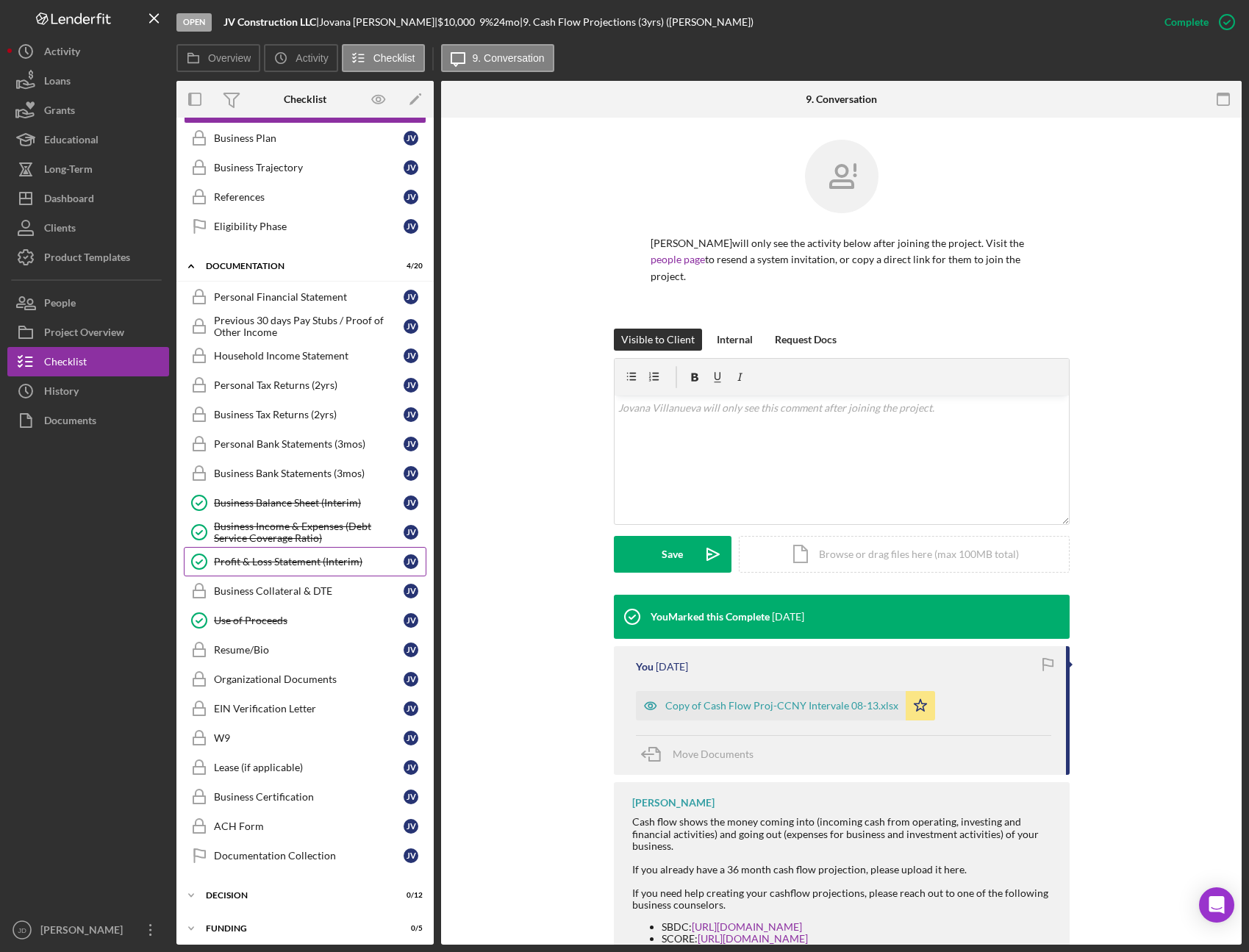
scroll to position [129, 0]
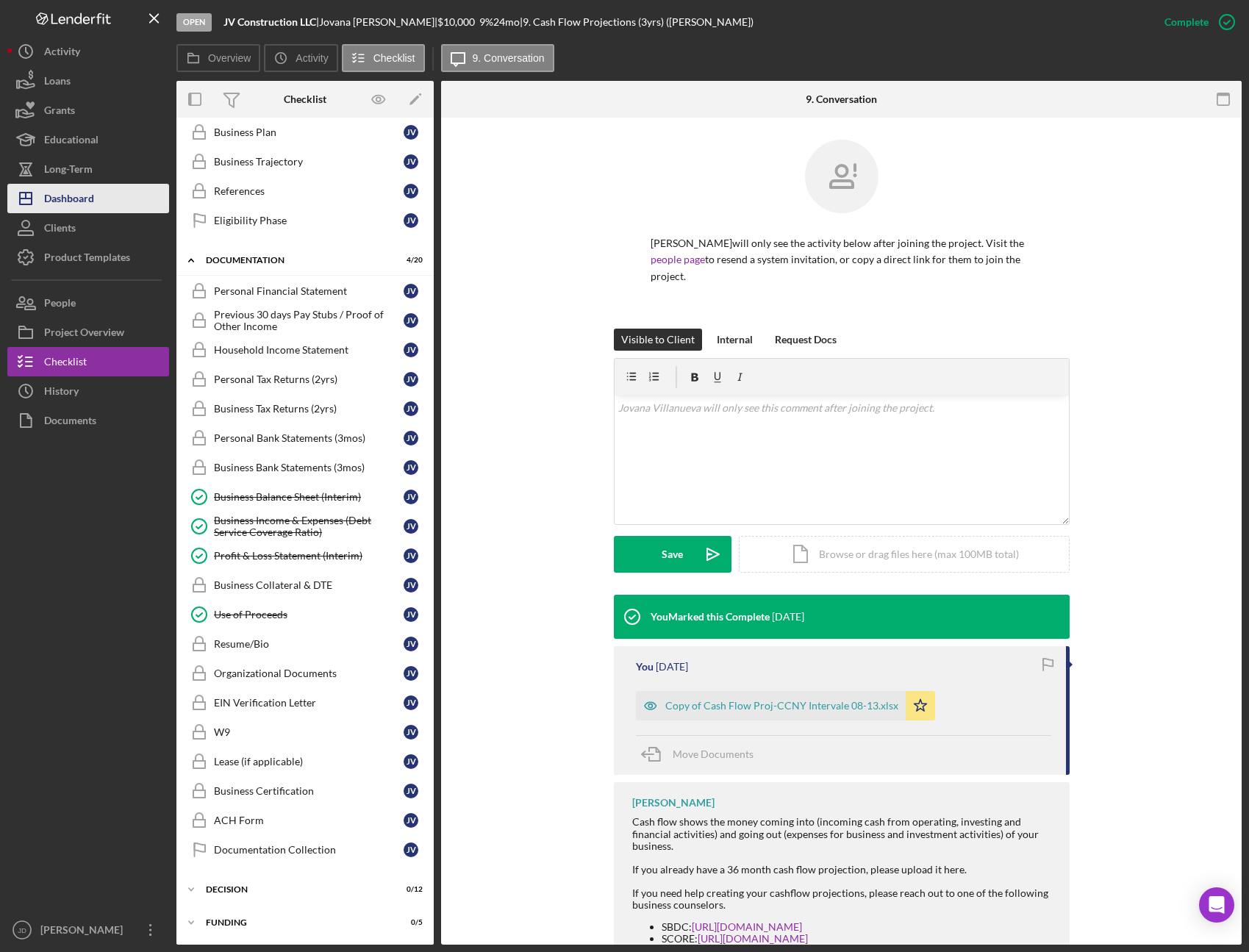
click at [77, 200] on div "Dashboard" at bounding box center [68, 201] width 50 height 33
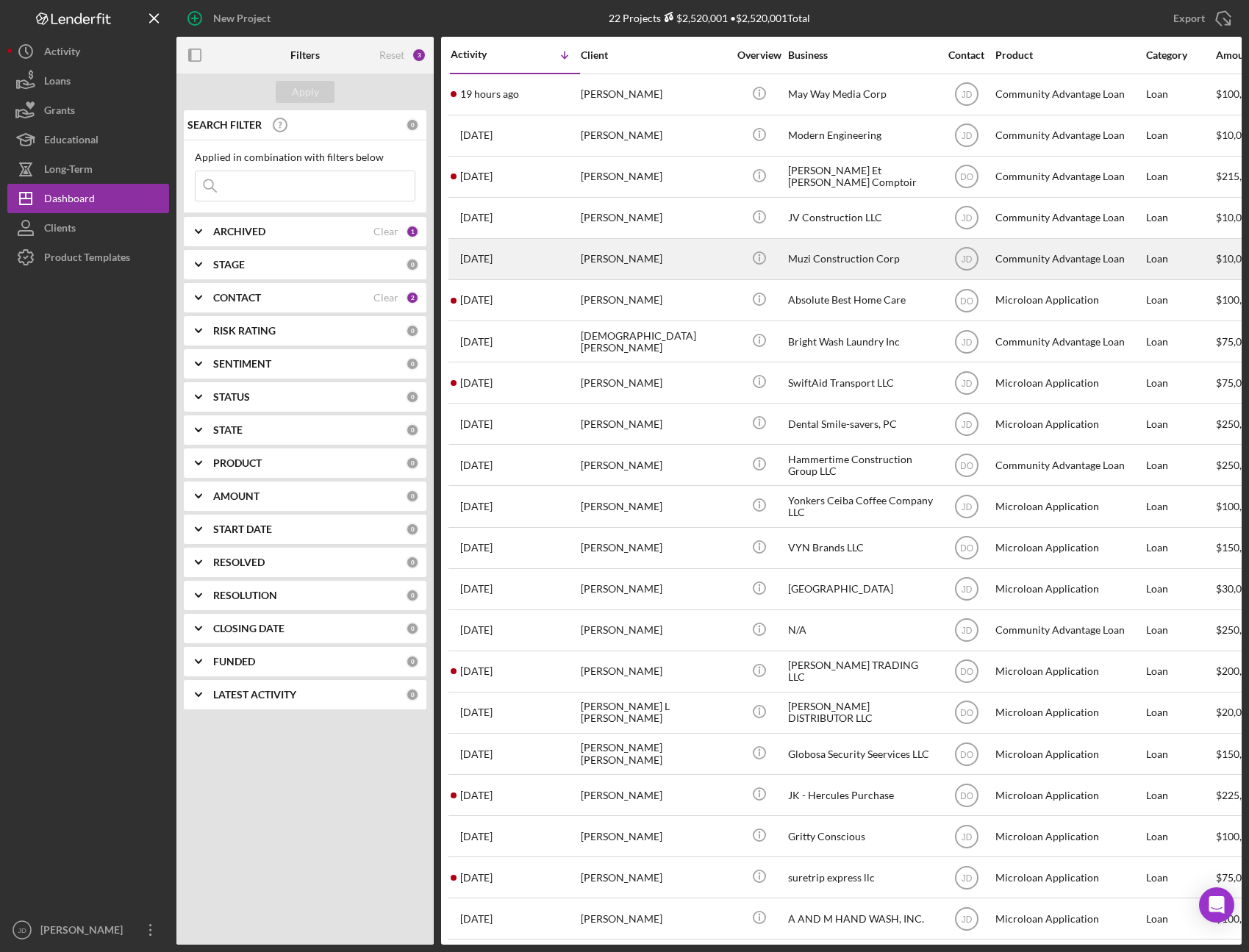
click at [635, 261] on div "[PERSON_NAME]" at bounding box center [654, 259] width 147 height 39
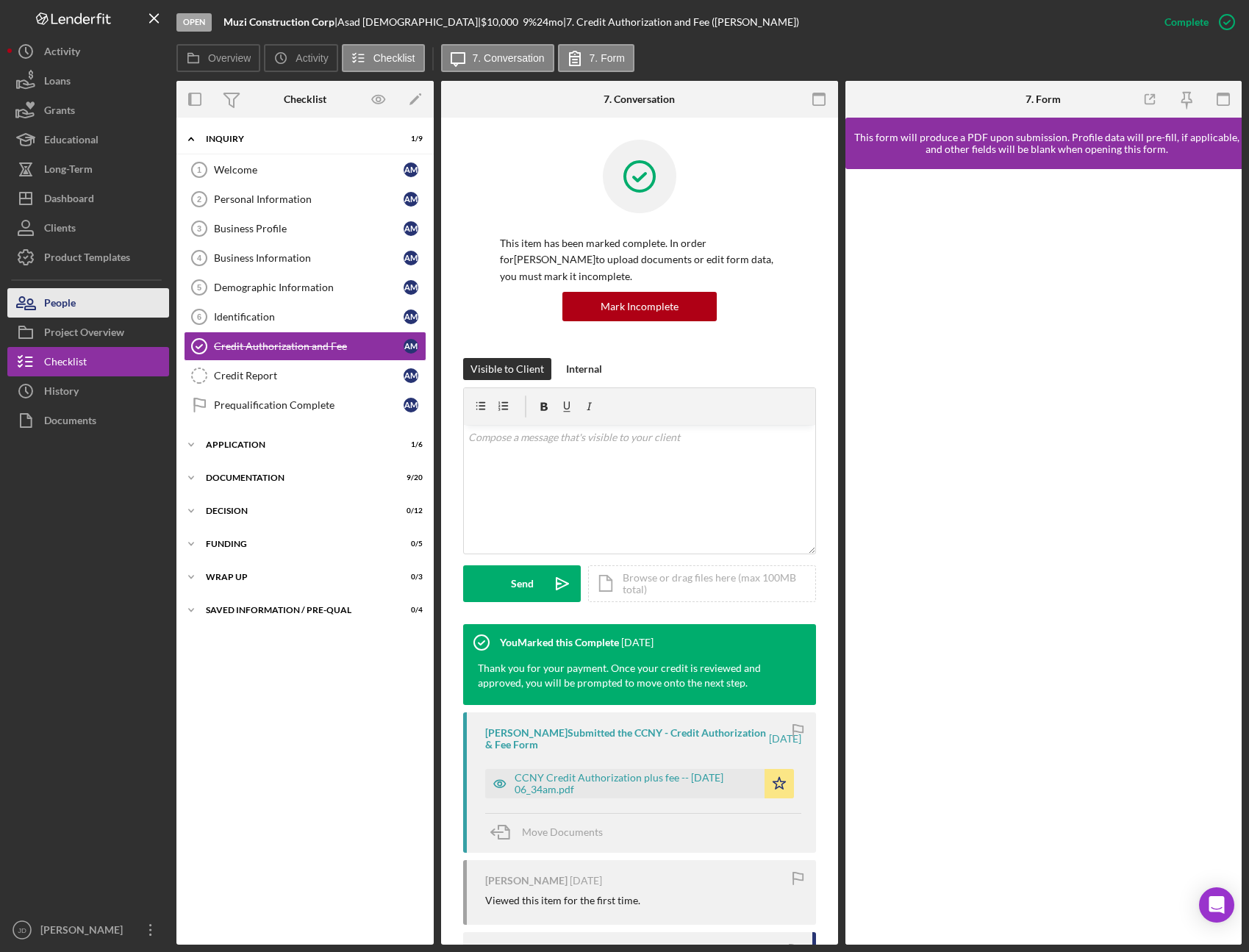
click at [67, 303] on div "People" at bounding box center [59, 305] width 31 height 33
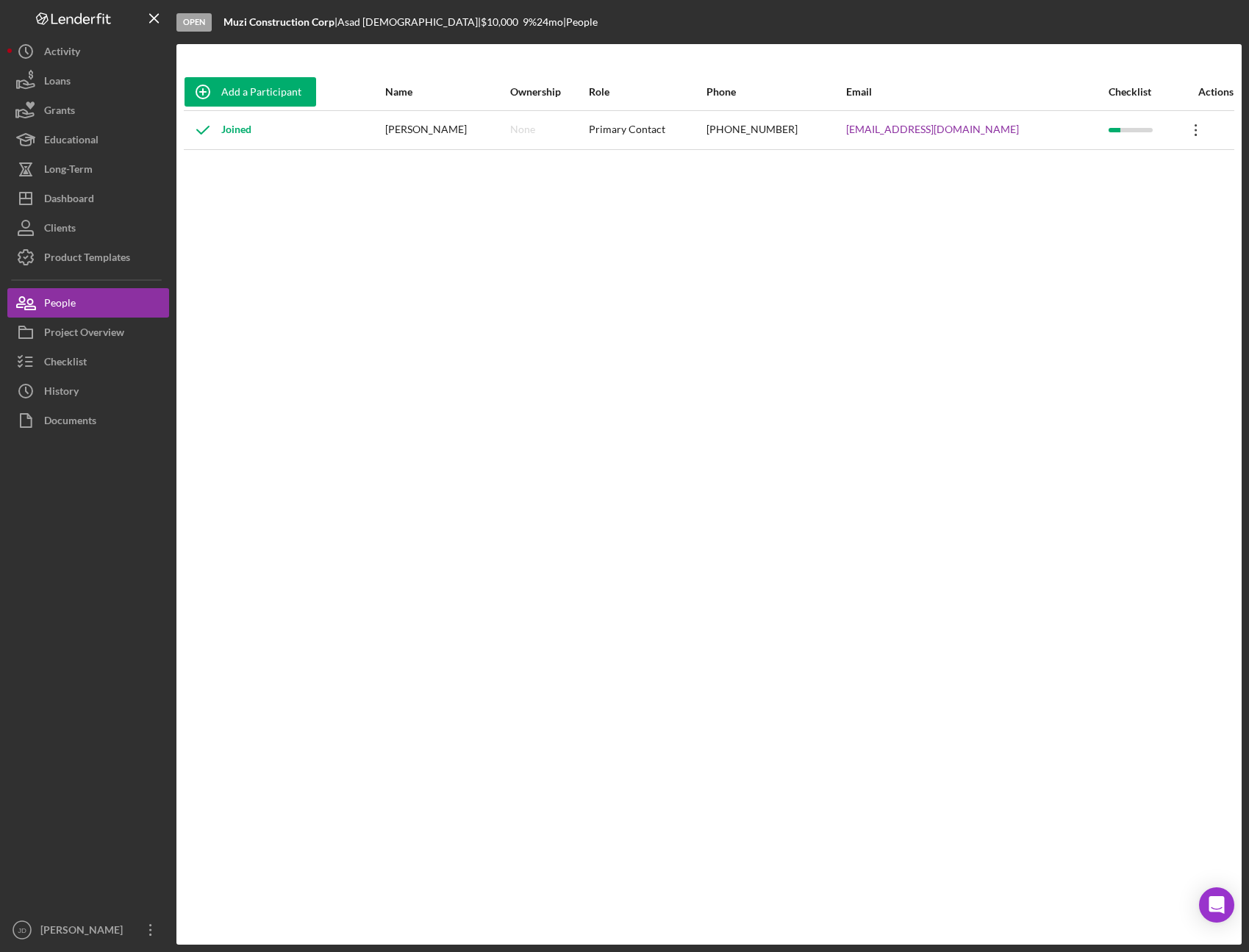
click at [1196, 128] on icon "Icon/Overflow" at bounding box center [1196, 130] width 37 height 37
click at [1080, 171] on div "Icon/Edit Edit" at bounding box center [1125, 168] width 162 height 30
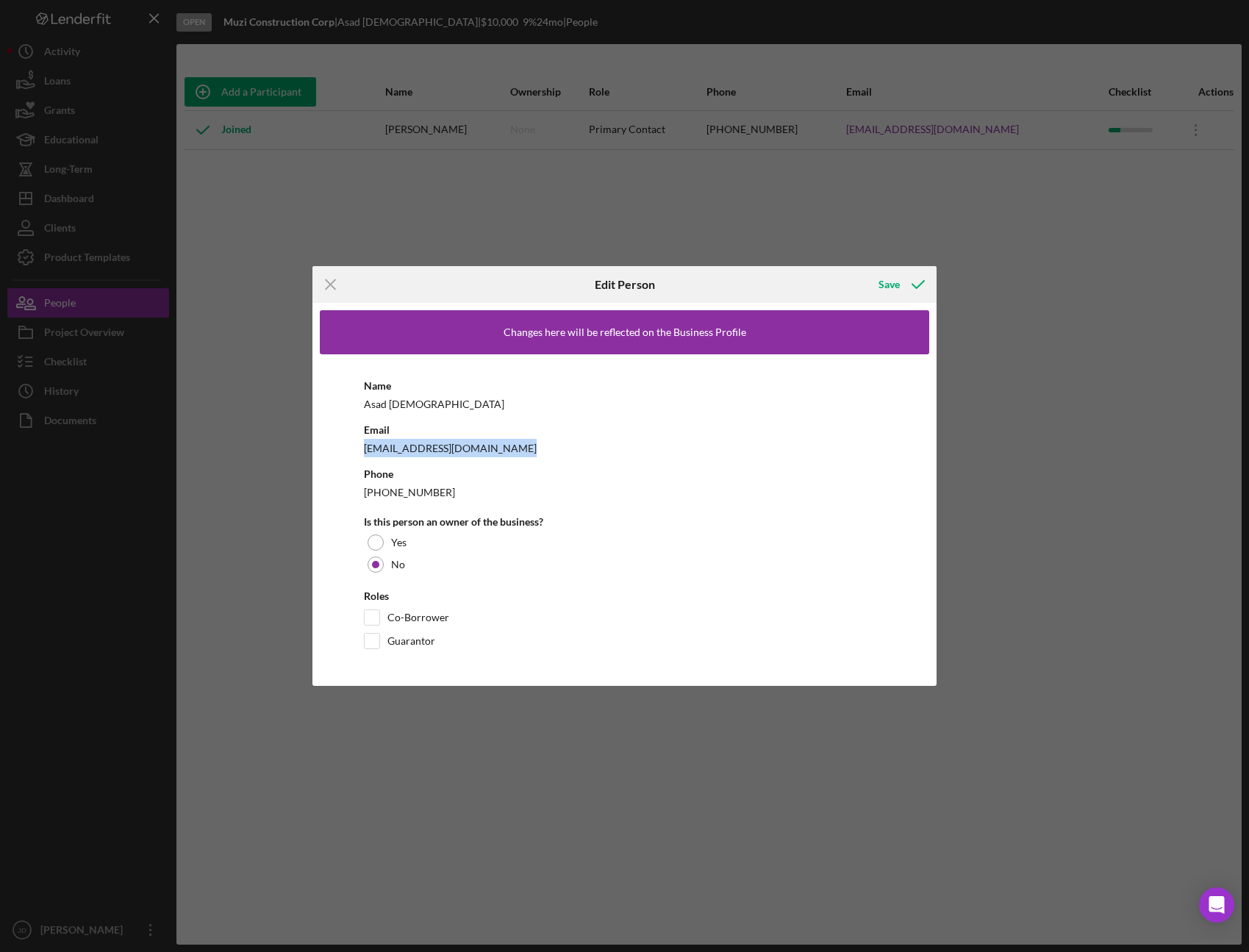
drag, startPoint x: 508, startPoint y: 451, endPoint x: 358, endPoint y: 449, distance: 150.0
click at [358, 449] on div "Name [PERSON_NAME] Email [EMAIL_ADDRESS][DOMAIN_NAME] Phone [PHONE_NUMBER] Is t…" at bounding box center [624, 516] width 610 height 324
copy div "[EMAIL_ADDRESS][DOMAIN_NAME]"
click at [323, 283] on icon "Icon/Menu Close" at bounding box center [331, 284] width 37 height 37
